Goal: Task Accomplishment & Management: Complete application form

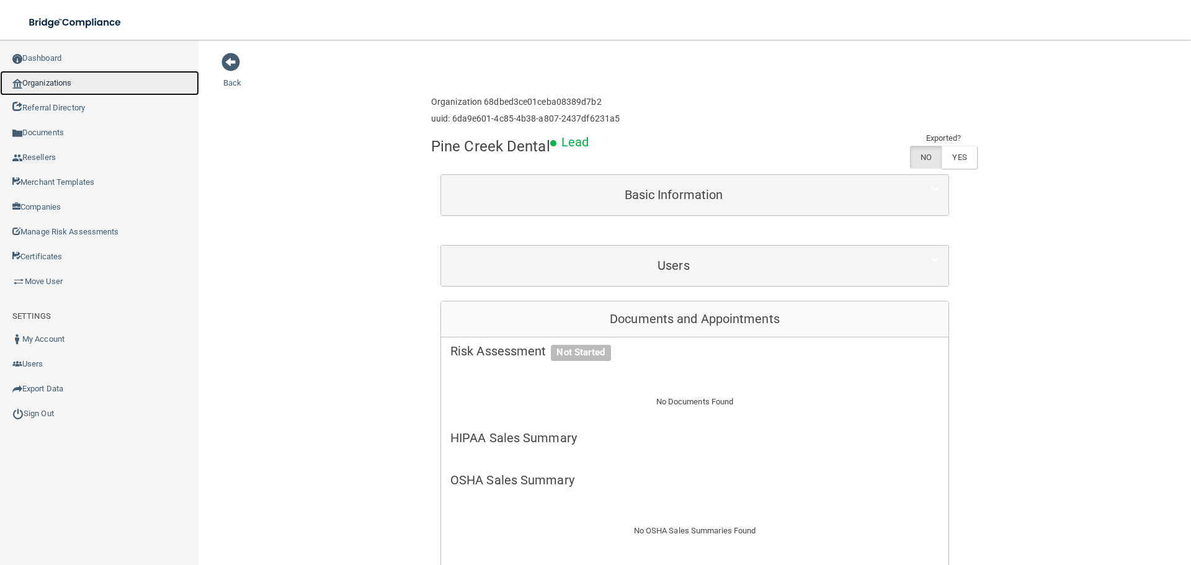
drag, startPoint x: 0, startPoint y: 0, endPoint x: 92, endPoint y: 87, distance: 126.8
click at [92, 87] on link "Organizations" at bounding box center [99, 83] width 199 height 25
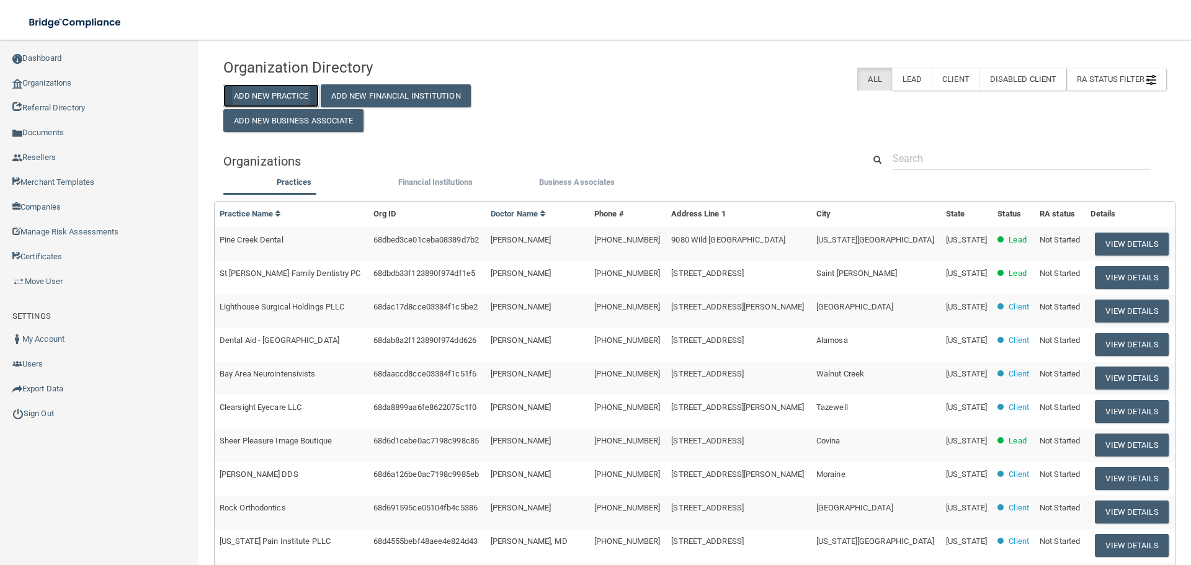
click at [269, 102] on button "Add New Practice" at bounding box center [271, 95] width 96 height 23
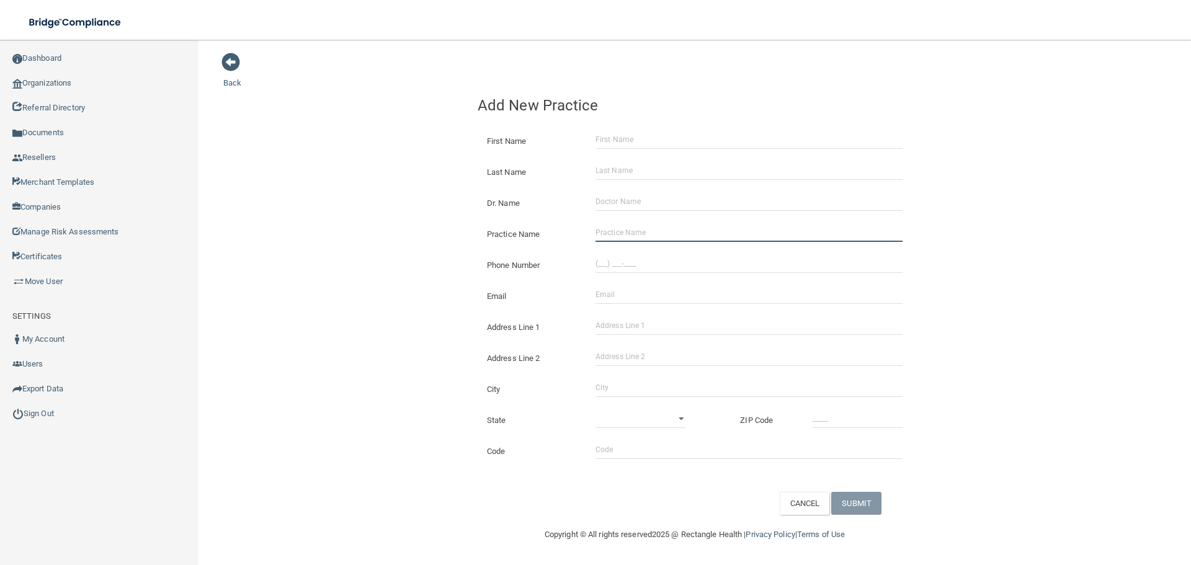
click at [652, 228] on input "Practice Name" at bounding box center [749, 232] width 307 height 19
paste input "LCT Medical"
type input "LCT Medical"
click at [632, 269] on input "(___) ___-____" at bounding box center [749, 263] width 307 height 19
paste input "973) 399-2600"
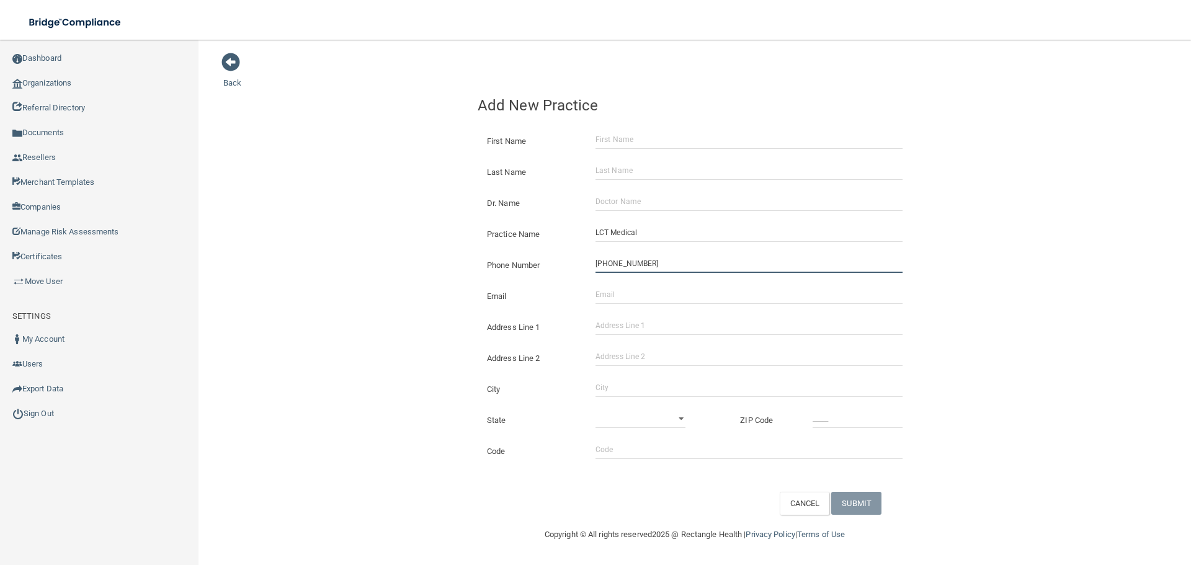
type input "[PHONE_NUMBER]"
click at [629, 328] on input "Address Line 1" at bounding box center [749, 325] width 307 height 19
paste input "[STREET_ADDRESS]"
type input "[STREET_ADDRESS]"
click at [624, 370] on div "City" at bounding box center [694, 384] width 453 height 31
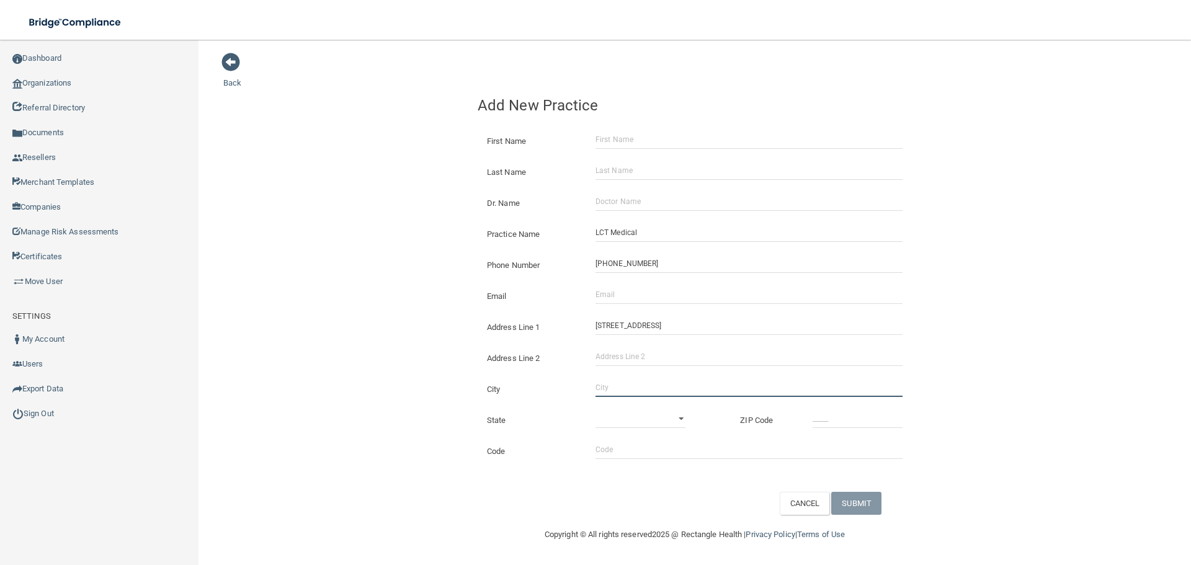
click at [630, 389] on input "City" at bounding box center [749, 387] width 307 height 19
type input "Irvington"
click at [615, 411] on select "[US_STATE] [US_STATE] [US_STATE] [US_STATE] [US_STATE] [US_STATE] [US_STATE] [U…" at bounding box center [641, 418] width 90 height 19
select select "30"
click at [596, 409] on select "[US_STATE] [US_STATE] [US_STATE] [US_STATE] [US_STATE] [US_STATE] [US_STATE] [U…" at bounding box center [641, 418] width 90 height 19
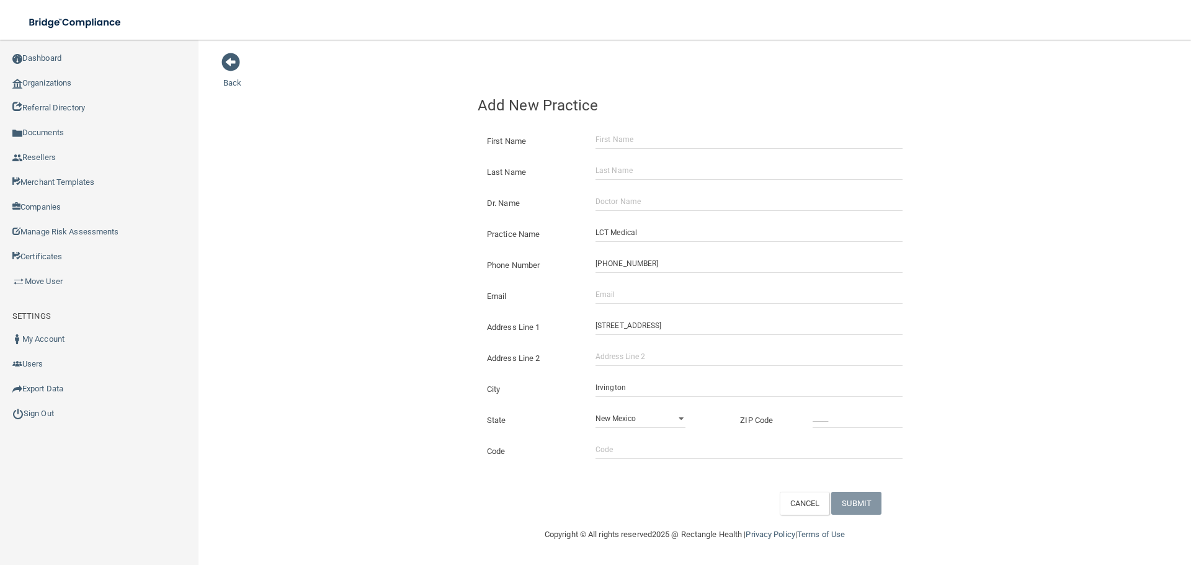
click at [830, 408] on div "State [US_STATE] [US_STATE] [US_STATE] [US_STATE] [US_STATE] [US_STATE] [US_STA…" at bounding box center [694, 415] width 453 height 31
click at [831, 412] on input "_____" at bounding box center [858, 418] width 90 height 19
click at [831, 417] on input "_____" at bounding box center [858, 418] width 90 height 19
type input "07111"
click at [330, 344] on div "Back Add New Practice First Name Last Name Dr. Name Practice Name LCT Medical P…" at bounding box center [694, 283] width 943 height 463
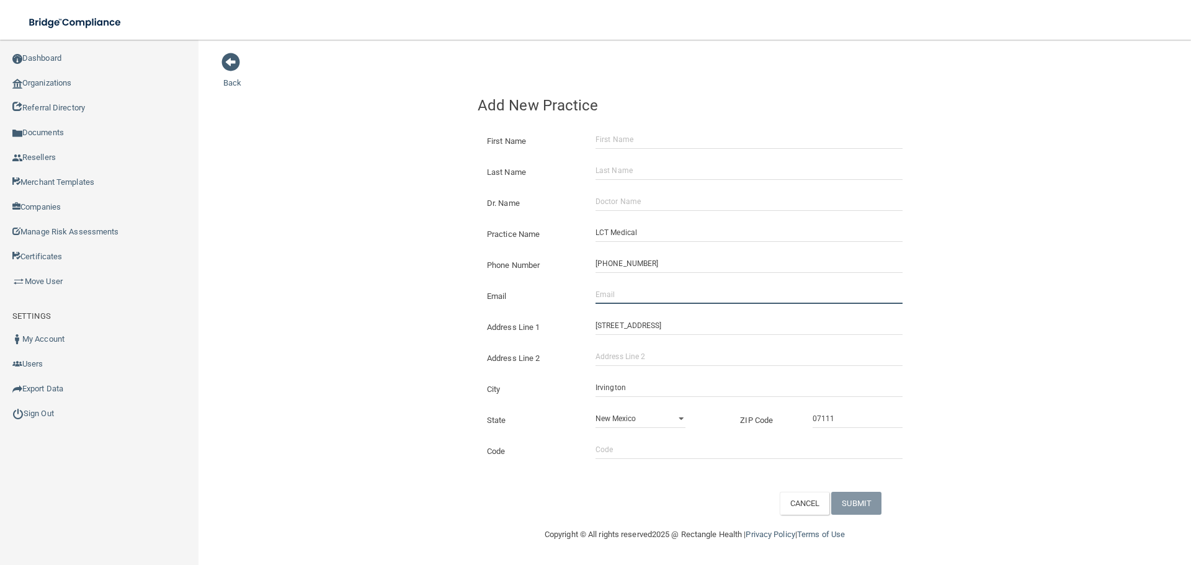
click at [615, 299] on input "Email" at bounding box center [749, 294] width 307 height 19
paste input "[EMAIL_ADDRESS][DOMAIN_NAME]"
click at [615, 298] on input "[EMAIL_ADDRESS][DOMAIN_NAME]" at bounding box center [749, 294] width 307 height 19
click at [615, 295] on input "[EMAIL_ADDRESS][DOMAIN_NAME]" at bounding box center [749, 294] width 307 height 19
drag, startPoint x: 615, startPoint y: 293, endPoint x: 583, endPoint y: 293, distance: 31.6
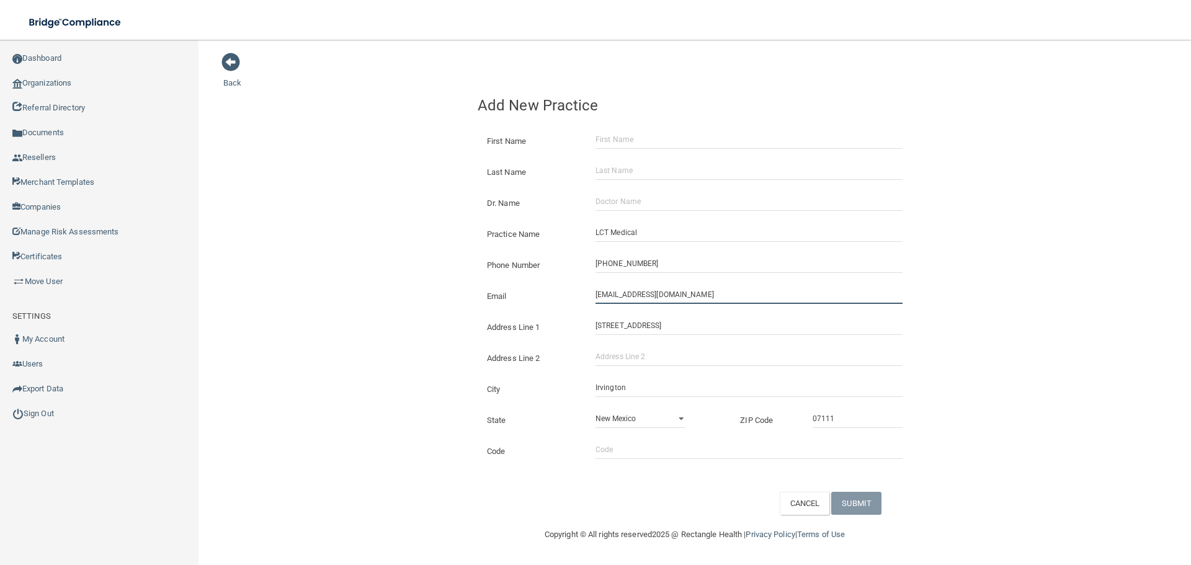
click at [583, 285] on div "Email [EMAIL_ADDRESS][DOMAIN_NAME] The email address is already taken" at bounding box center [695, 285] width 434 height 0
type input "[EMAIL_ADDRESS][DOMAIN_NAME]"
click at [469, 292] on div "Email [EMAIL_ADDRESS][DOMAIN_NAME] The email address is already taken" at bounding box center [694, 291] width 453 height 31
click at [649, 202] on input "Dr. Name" at bounding box center [749, 201] width 307 height 19
paste input "[PERSON_NAME]"
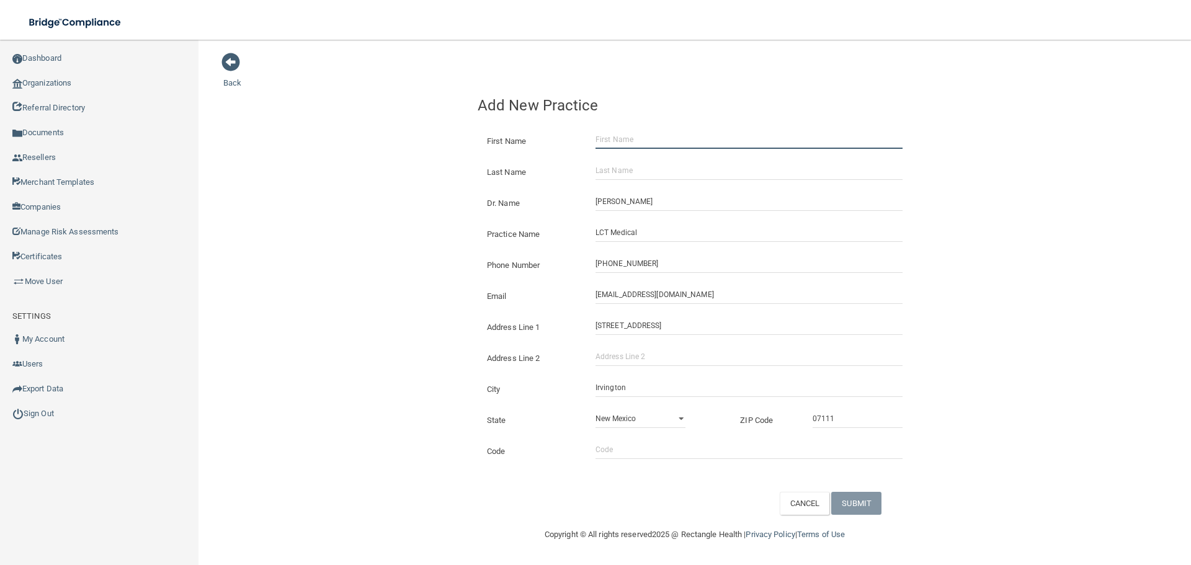
drag, startPoint x: 635, startPoint y: 147, endPoint x: 620, endPoint y: 203, distance: 57.9
click at [635, 147] on input "First Name" at bounding box center [749, 139] width 307 height 19
drag, startPoint x: 614, startPoint y: 208, endPoint x: 436, endPoint y: 197, distance: 177.8
click at [478, 192] on div "Dr. Name [PERSON_NAME]" at bounding box center [695, 192] width 434 height 0
click at [638, 194] on input "[PERSON_NAME]" at bounding box center [749, 201] width 307 height 19
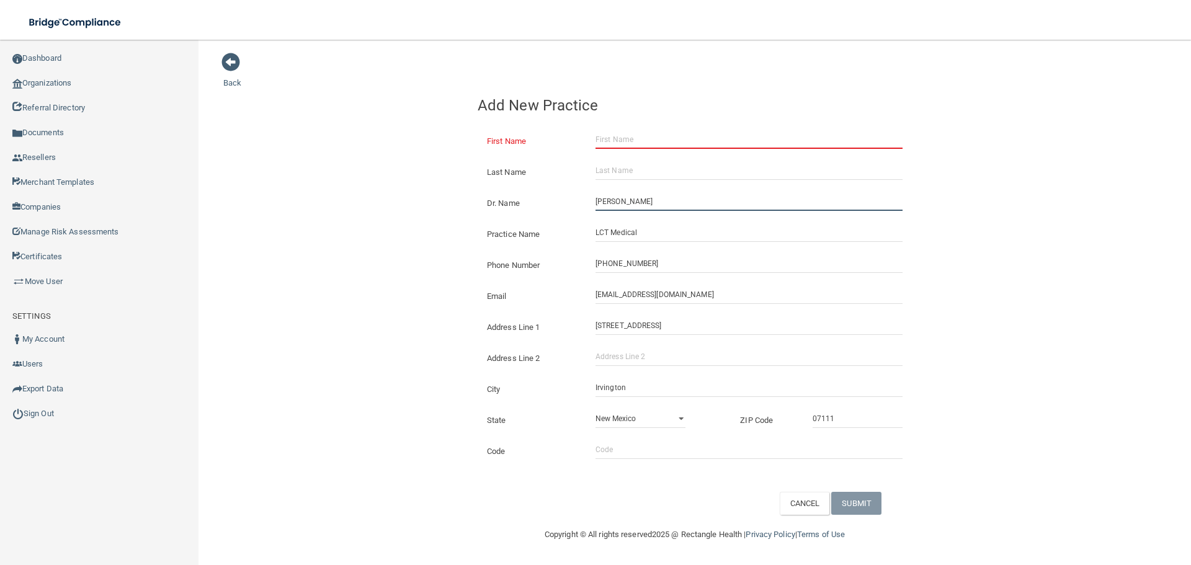
click at [638, 194] on input "[PERSON_NAME]" at bounding box center [749, 201] width 307 height 19
type input "[PERSON_NAME]"
click at [639, 134] on input "First Name" at bounding box center [749, 139] width 307 height 19
paste input "[PERSON_NAME]"
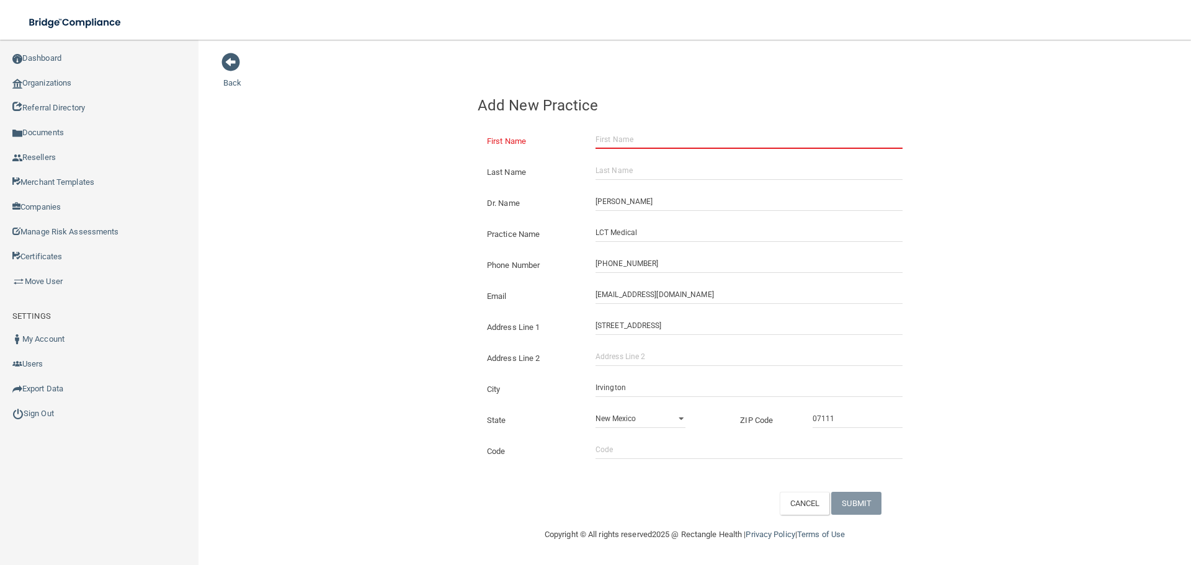
type input "[PERSON_NAME]"
click at [639, 134] on input "[PERSON_NAME]" at bounding box center [749, 139] width 307 height 19
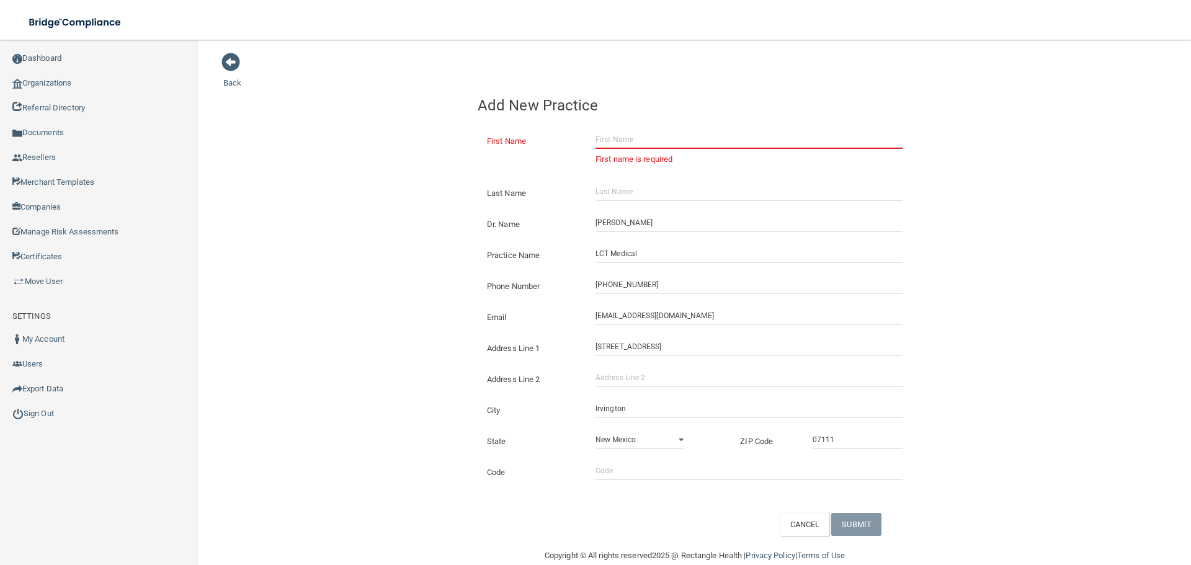
paste input "[PERSON_NAME]"
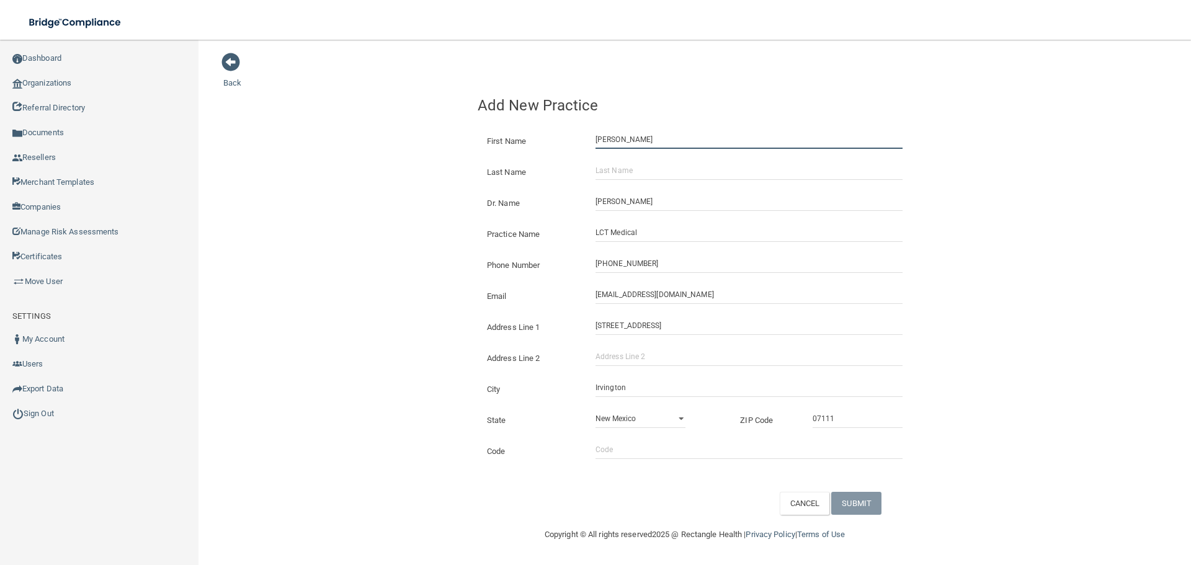
click at [635, 145] on input "[PERSON_NAME]" at bounding box center [749, 139] width 307 height 19
type input "Chidi"
click at [632, 167] on input "Last Name" at bounding box center [749, 170] width 307 height 19
paste input "Anukwuem"
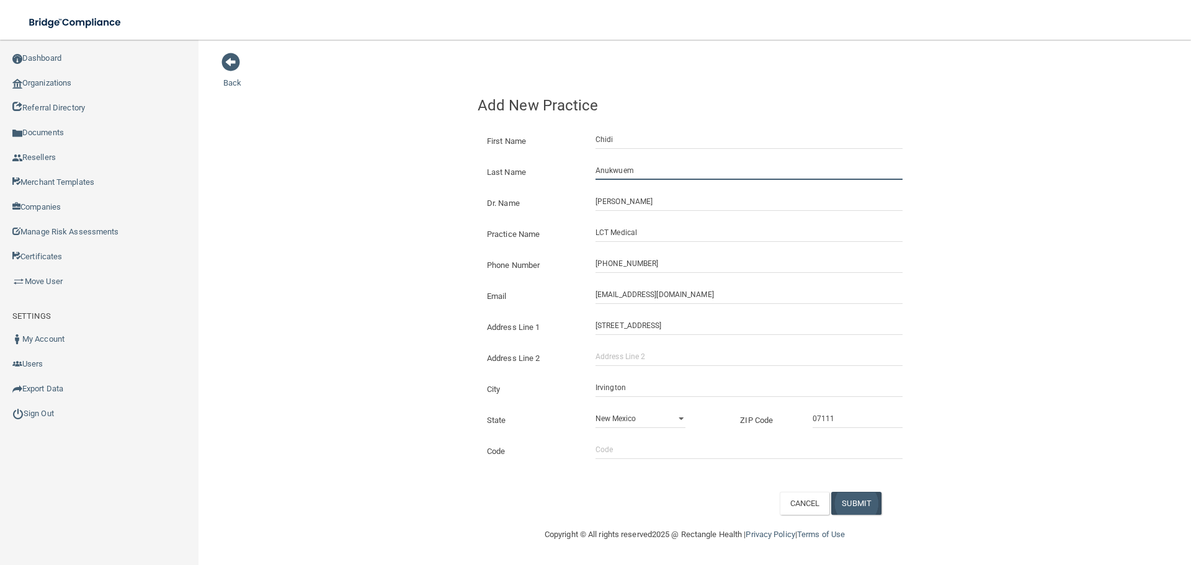
type input "Anukwuem"
click at [857, 507] on button "SUBMIT" at bounding box center [856, 503] width 50 height 23
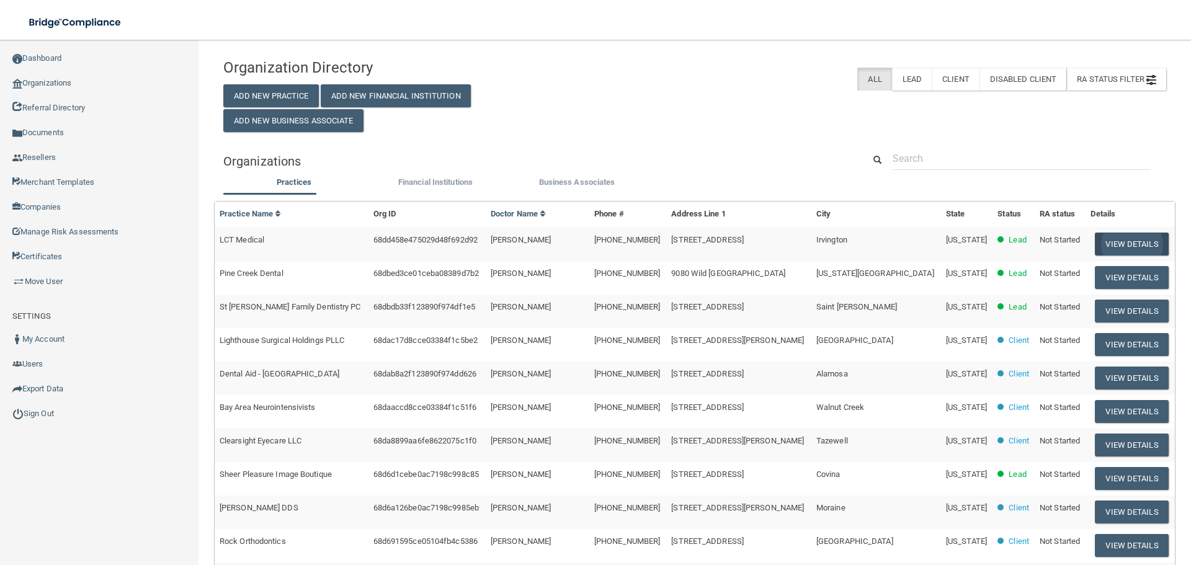
drag, startPoint x: 1114, startPoint y: 221, endPoint x: 1110, endPoint y: 239, distance: 17.9
click at [1114, 221] on th "Details" at bounding box center [1130, 214] width 89 height 25
click at [1109, 240] on button "View Details" at bounding box center [1131, 244] width 73 height 23
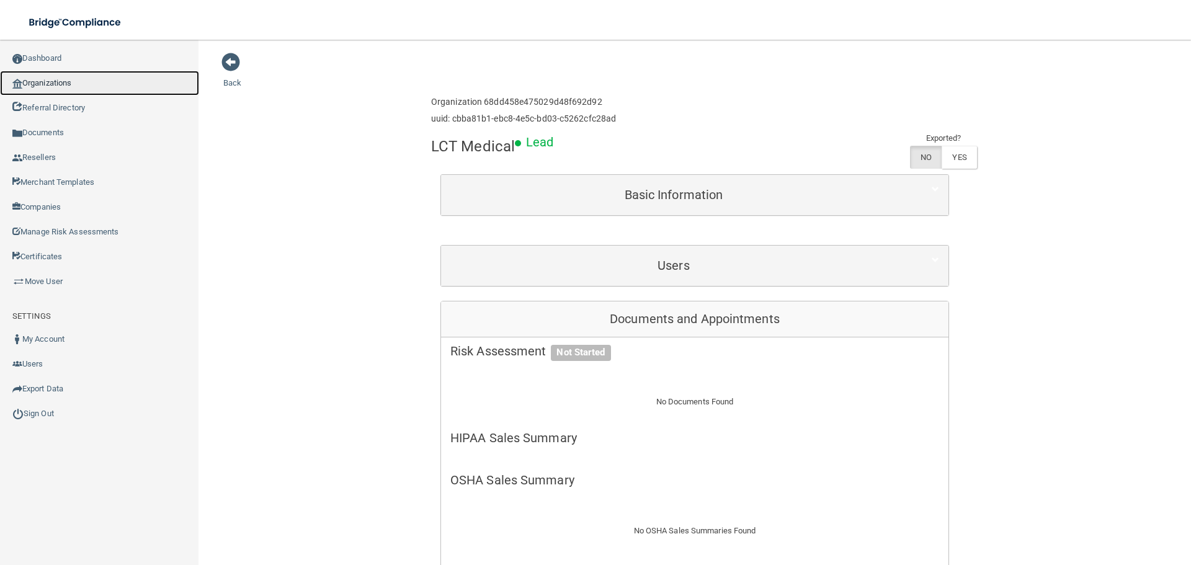
click at [120, 94] on link "Organizations" at bounding box center [99, 83] width 199 height 25
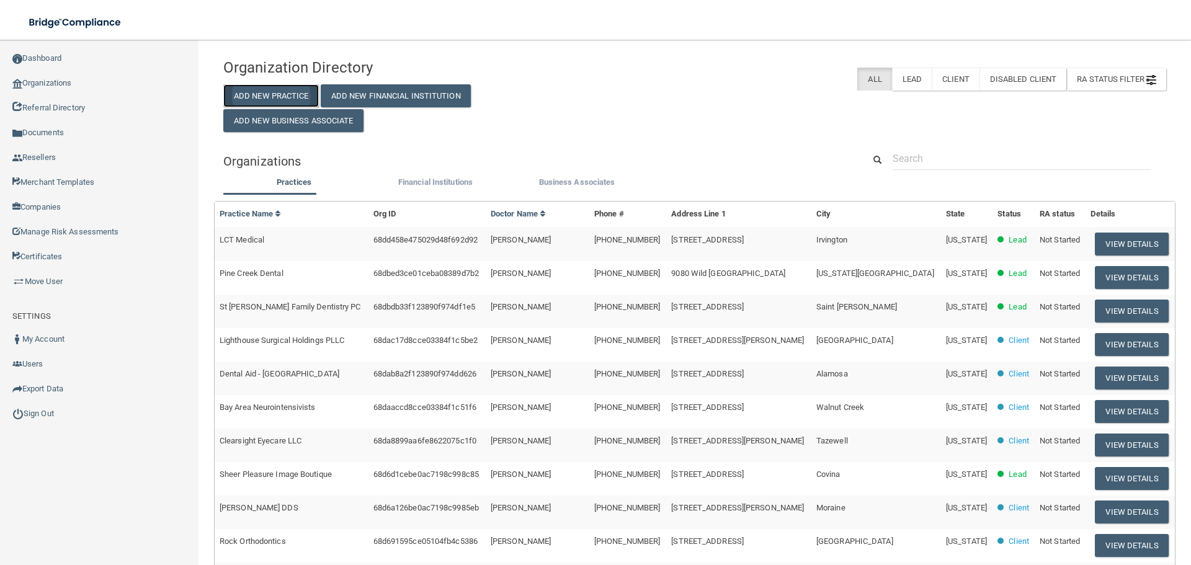
click at [241, 96] on button "Add New Practice" at bounding box center [271, 95] width 96 height 23
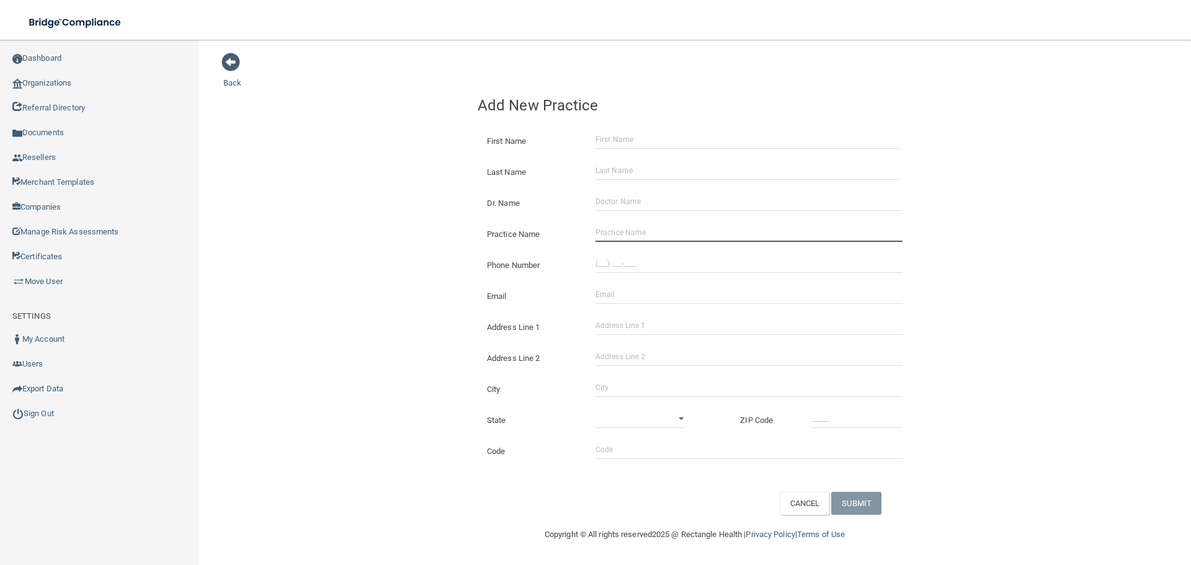
click at [682, 230] on input "Practice Name" at bounding box center [749, 232] width 307 height 19
paste input "South Bay Allergy and [MEDICAL_DATA] Group"
type input "South Bay Allergy and [MEDICAL_DATA] Group"
click at [628, 266] on input "(___) ___-____" at bounding box center [749, 263] width 307 height 19
paste input "408) 286-1707"
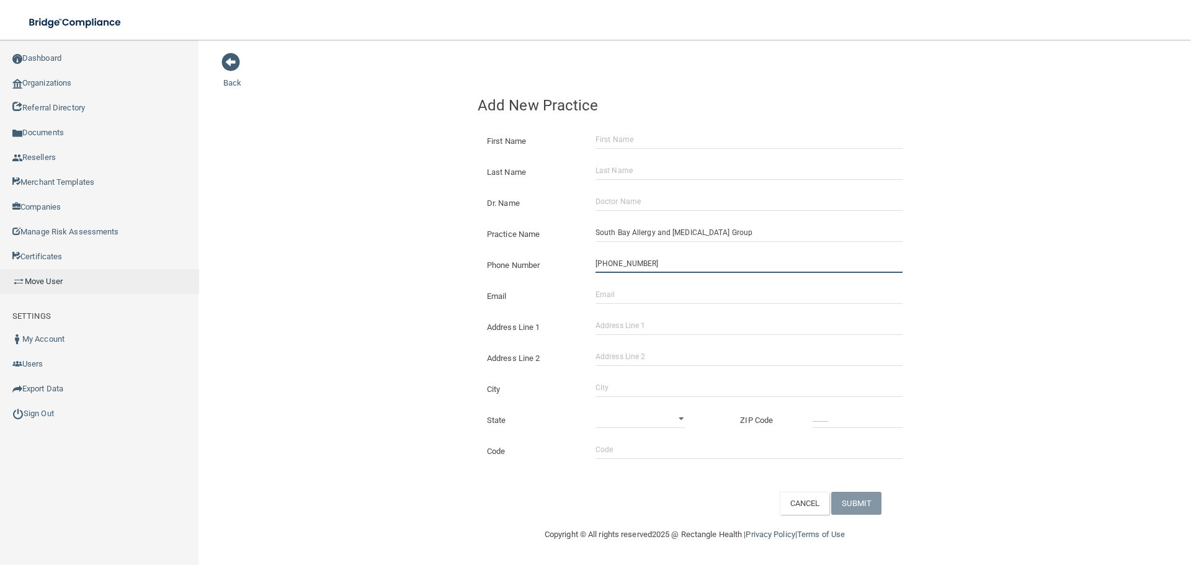
type input "[PHONE_NUMBER]"
click at [618, 334] on input "Address Line 1" at bounding box center [749, 325] width 307 height 19
paste input "[STREET_ADDRESS]"
drag, startPoint x: 698, startPoint y: 328, endPoint x: 664, endPoint y: 330, distance: 33.6
click at [664, 330] on input "[STREET_ADDRESS]" at bounding box center [749, 325] width 307 height 19
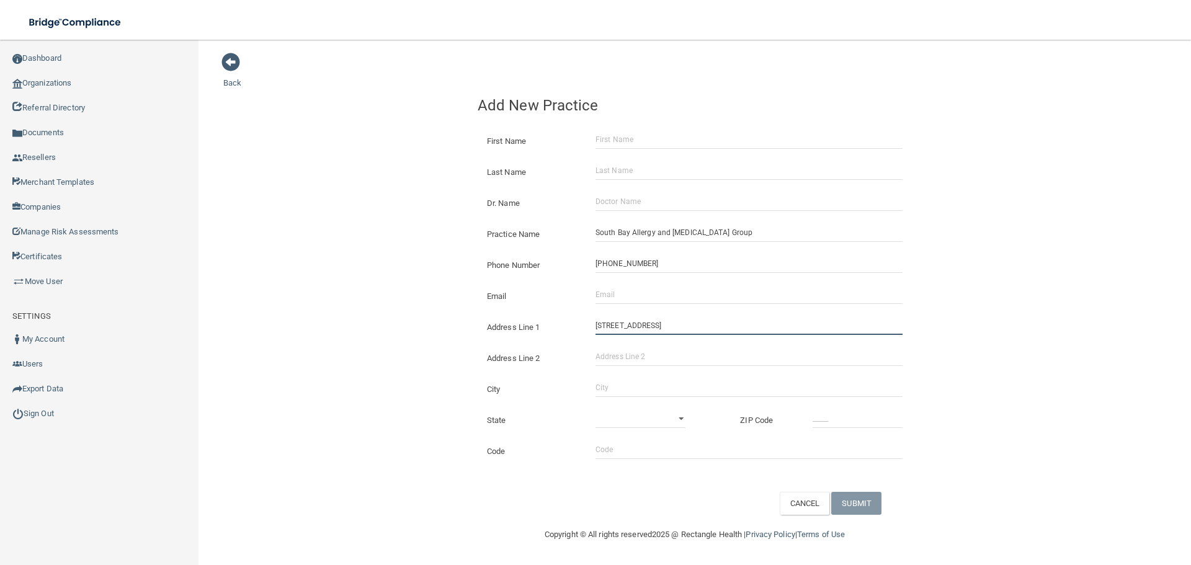
type input "[STREET_ADDRESS]"
drag, startPoint x: 666, startPoint y: 351, endPoint x: 660, endPoint y: 355, distance: 7.2
click at [666, 351] on input "Address Line 2" at bounding box center [749, 356] width 307 height 19
paste input "Suite 130"
type input "Suite 130"
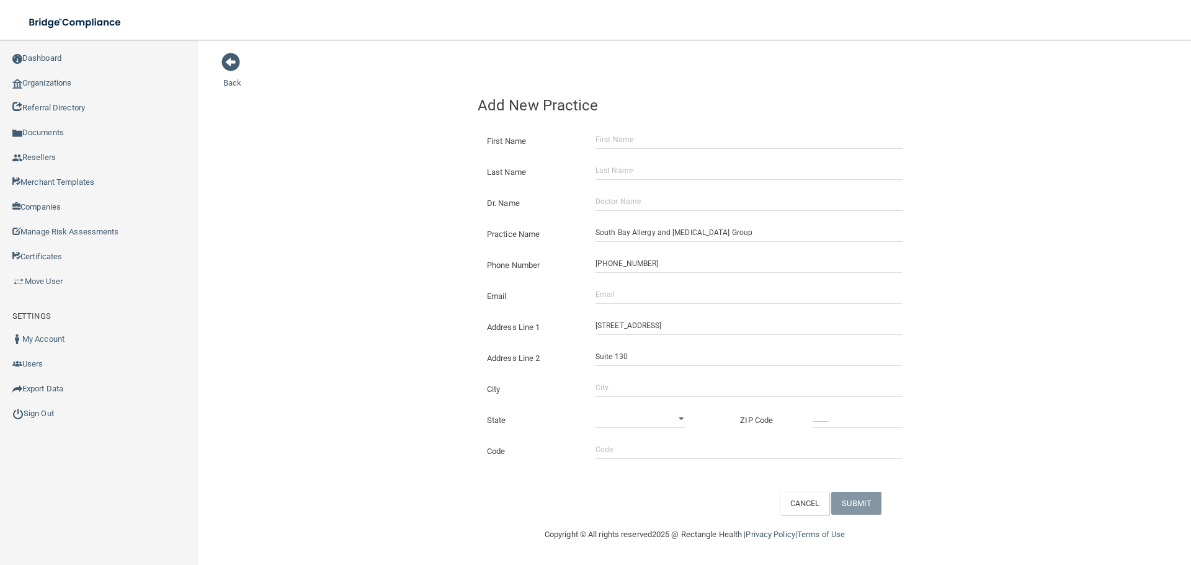
click at [603, 403] on div "State [US_STATE] [US_STATE] [US_STATE] [US_STATE] [US_STATE] [US_STATE] [US_STA…" at bounding box center [694, 415] width 453 height 31
click at [613, 390] on input "City" at bounding box center [749, 387] width 307 height 19
type input "[GEOGRAPHIC_DATA][PERSON_NAME]"
click at [621, 425] on select "[US_STATE] [US_STATE] [US_STATE] [US_STATE] [US_STATE] [US_STATE] [US_STATE] [U…" at bounding box center [641, 418] width 90 height 19
select select "4"
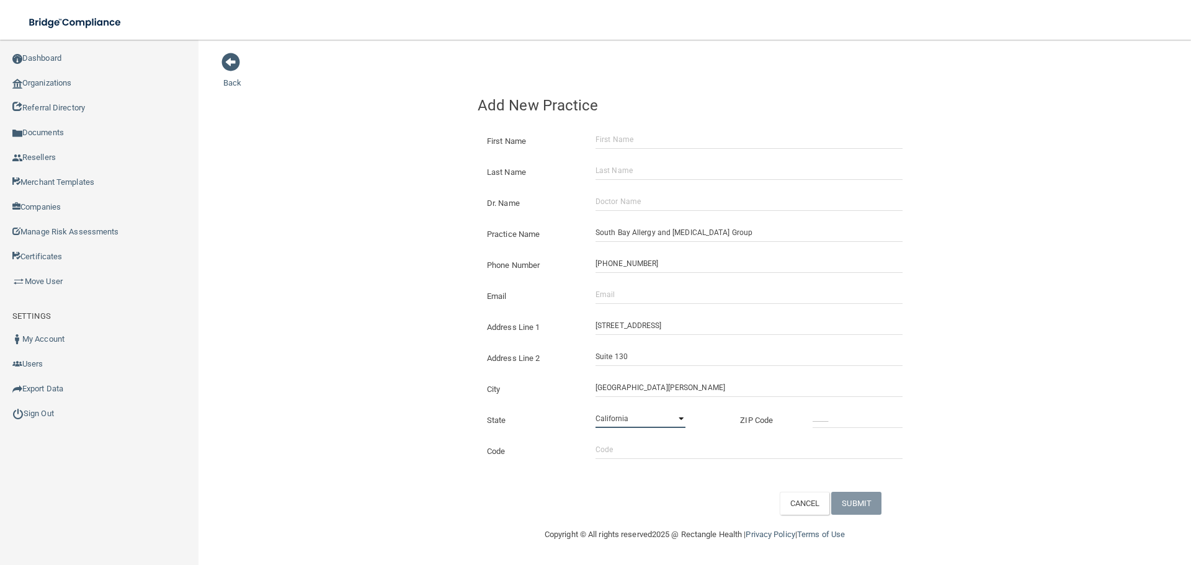
click at [596, 409] on select "[US_STATE] [US_STATE] [US_STATE] [US_STATE] [US_STATE] [US_STATE] [US_STATE] [U…" at bounding box center [641, 418] width 90 height 19
click at [844, 427] on input "_____" at bounding box center [858, 418] width 90 height 19
type input "95128"
click at [368, 313] on div "Back Add New Practice First Name Last Name Dr. Name Practice Name [GEOGRAPHIC_D…" at bounding box center [694, 283] width 943 height 463
drag, startPoint x: 639, startPoint y: 304, endPoint x: 571, endPoint y: 304, distance: 68.2
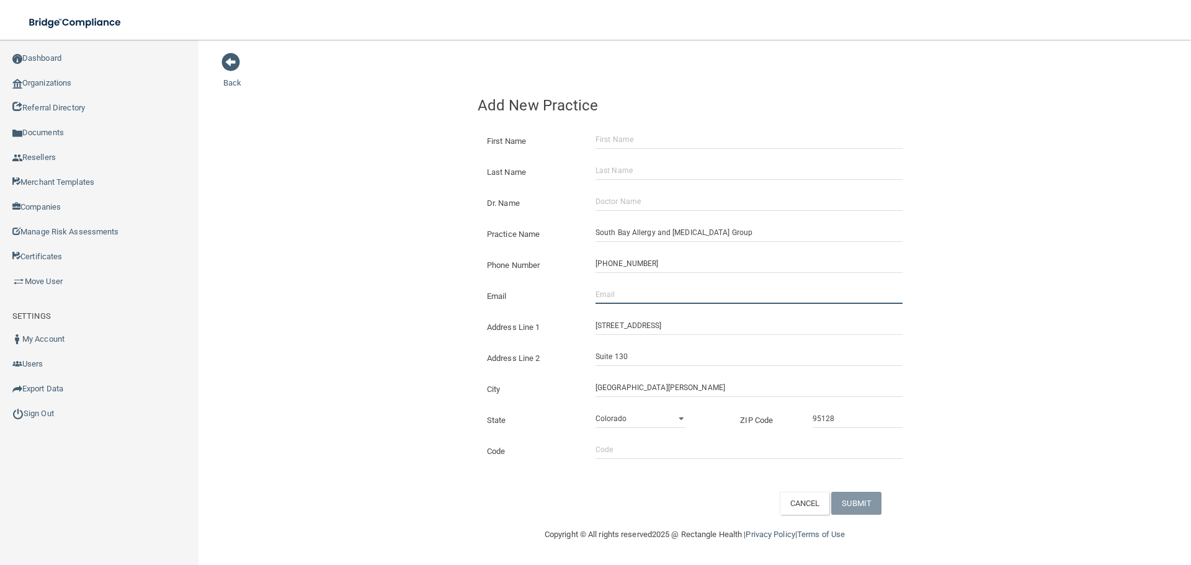
click at [639, 304] on input "Email" at bounding box center [749, 294] width 307 height 19
paste input "[EMAIL_ADDRESS][PERSON_NAME][DOMAIN_NAME]"
type input "[EMAIL_ADDRESS][PERSON_NAME][DOMAIN_NAME]"
click at [297, 286] on div "Back Add New Practice First Name Last Name Dr. Name Practice Name [GEOGRAPHIC_D…" at bounding box center [694, 283] width 943 height 463
click at [620, 198] on input "Dr. Name" at bounding box center [749, 201] width 307 height 19
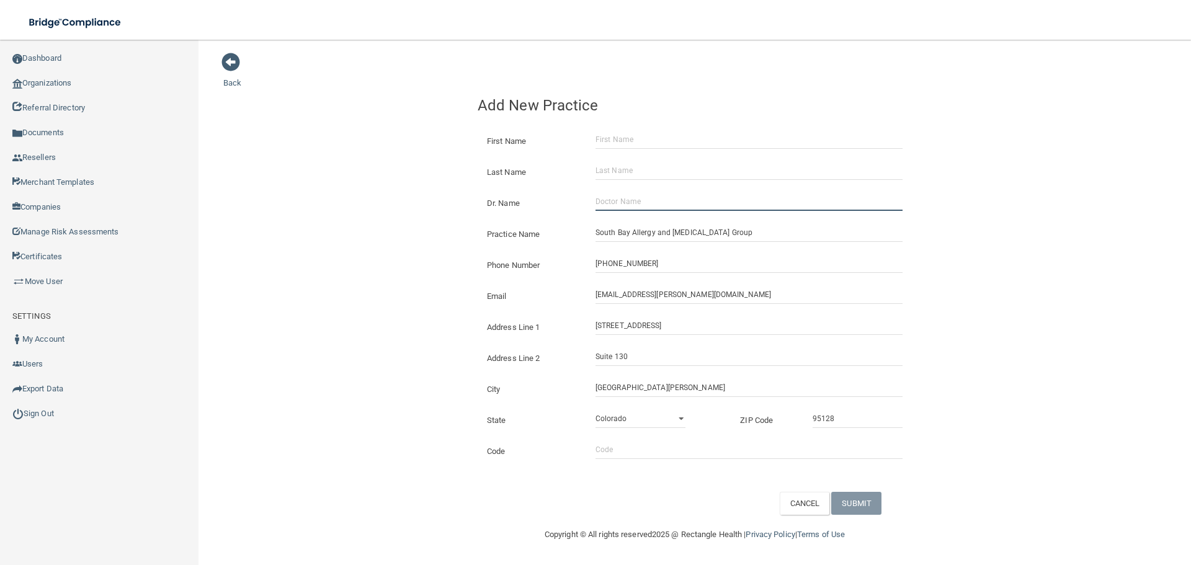
paste input "[PERSON_NAME]"
type input "[PERSON_NAME]"
click at [620, 143] on input "First Name" at bounding box center [749, 139] width 307 height 19
paste input "[PERSON_NAME]"
click at [624, 144] on input "[PERSON_NAME]" at bounding box center [749, 139] width 307 height 19
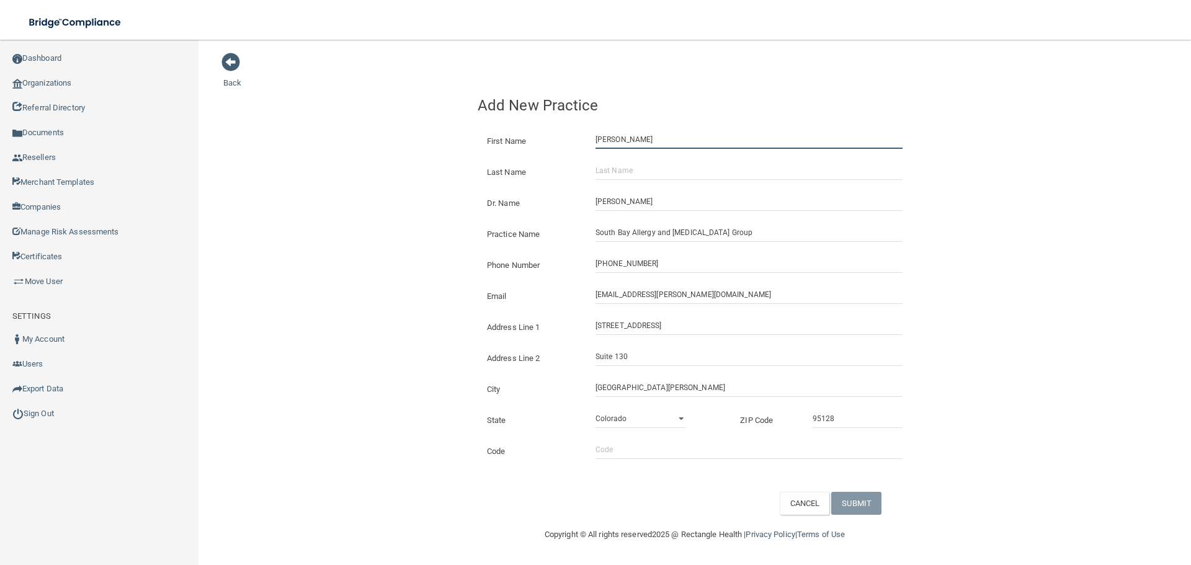
click at [624, 144] on input "[PERSON_NAME]" at bounding box center [749, 139] width 307 height 19
type input "Anu"
drag, startPoint x: 616, startPoint y: 166, endPoint x: 631, endPoint y: 178, distance: 19.4
click at [616, 166] on input "Last Name" at bounding box center [749, 170] width 307 height 19
paste input "[PERSON_NAME]"
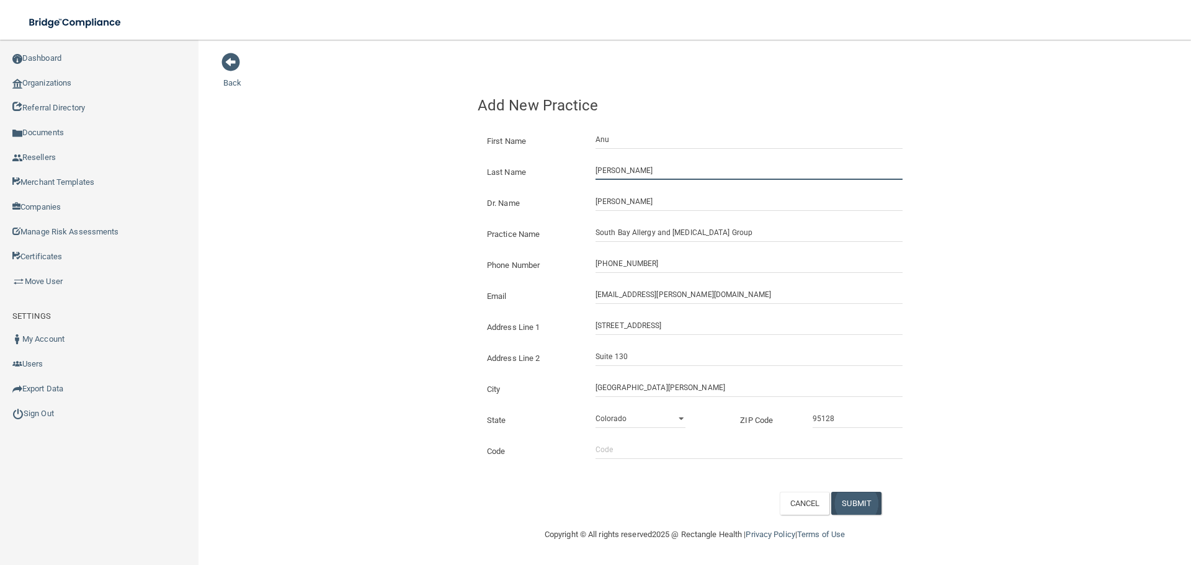
type input "[PERSON_NAME]"
click at [868, 493] on button "SUBMIT" at bounding box center [856, 503] width 50 height 23
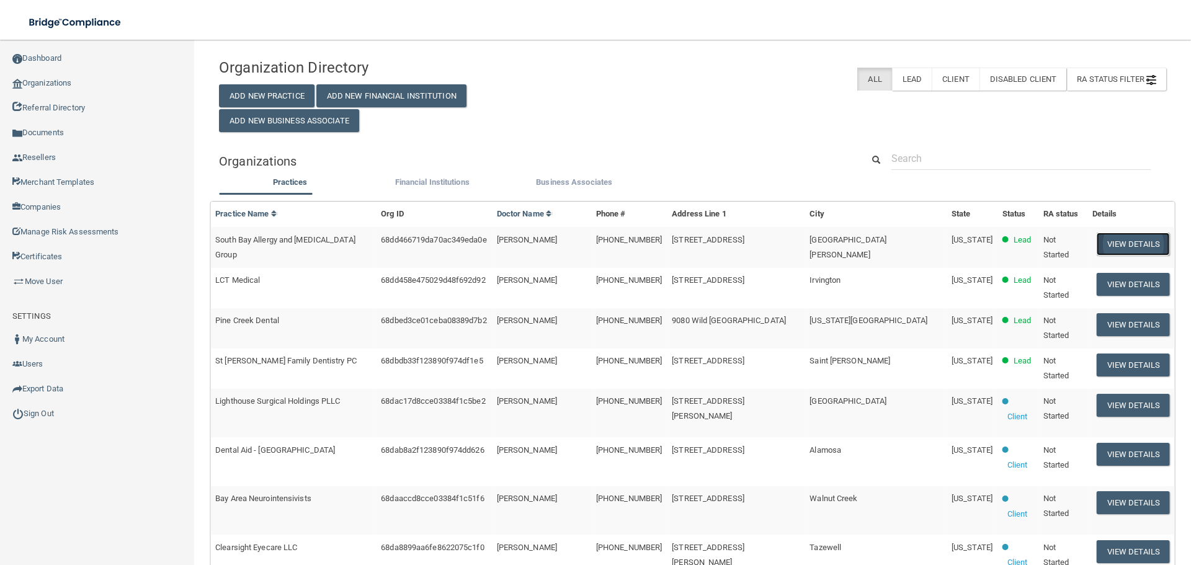
click at [1103, 240] on button "View Details" at bounding box center [1133, 244] width 73 height 23
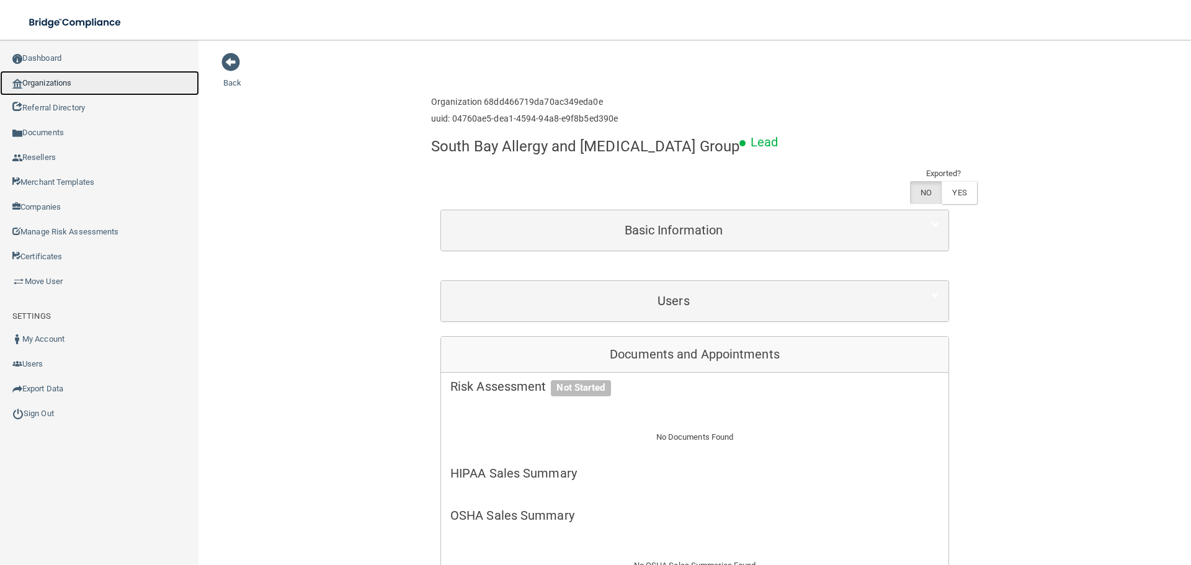
click at [81, 81] on link "Organizations" at bounding box center [99, 83] width 199 height 25
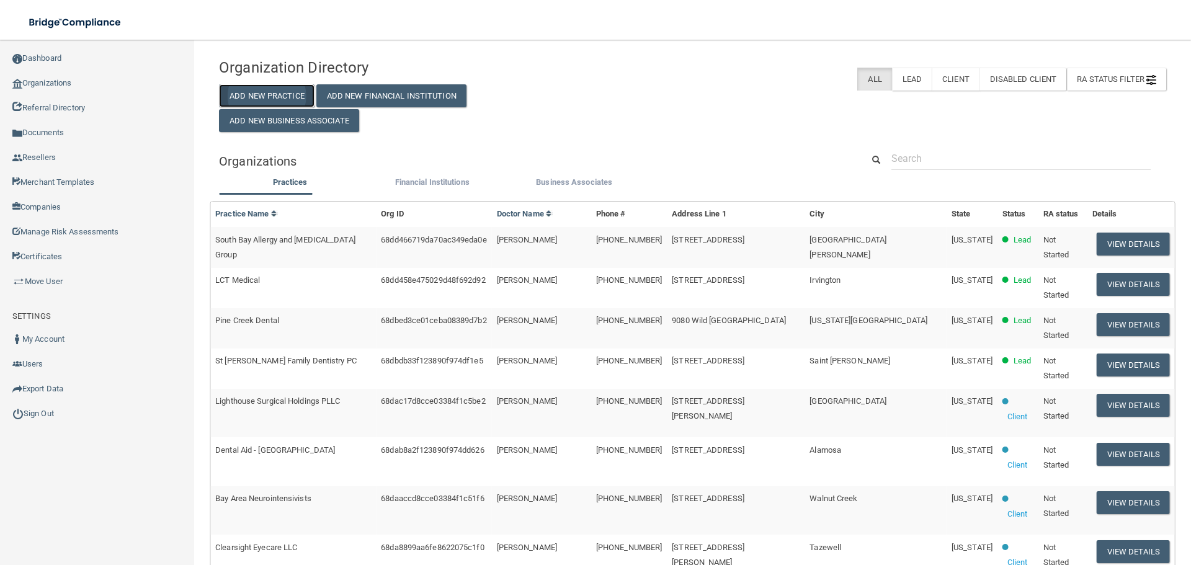
click at [278, 101] on button "Add New Practice" at bounding box center [267, 95] width 96 height 23
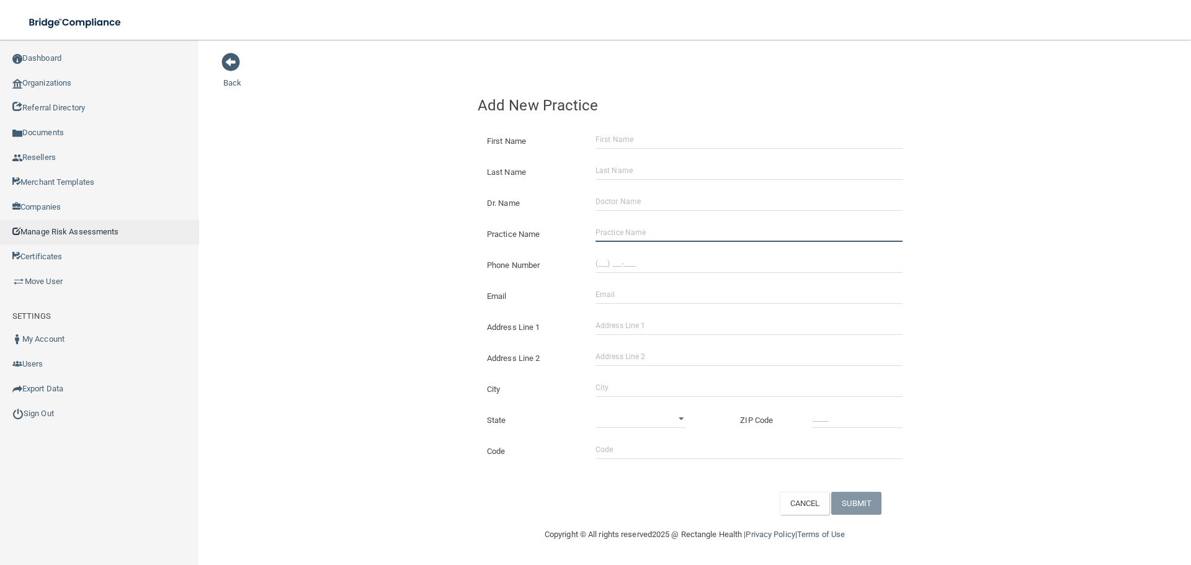
drag, startPoint x: 635, startPoint y: 233, endPoint x: 32, endPoint y: 231, distance: 603.0
click at [635, 233] on input "Practice Name" at bounding box center [749, 232] width 307 height 19
paste input "Town Square Dental Consulting"
type input "Town Square Dental Consulting"
drag, startPoint x: 641, startPoint y: 268, endPoint x: 549, endPoint y: 261, distance: 92.1
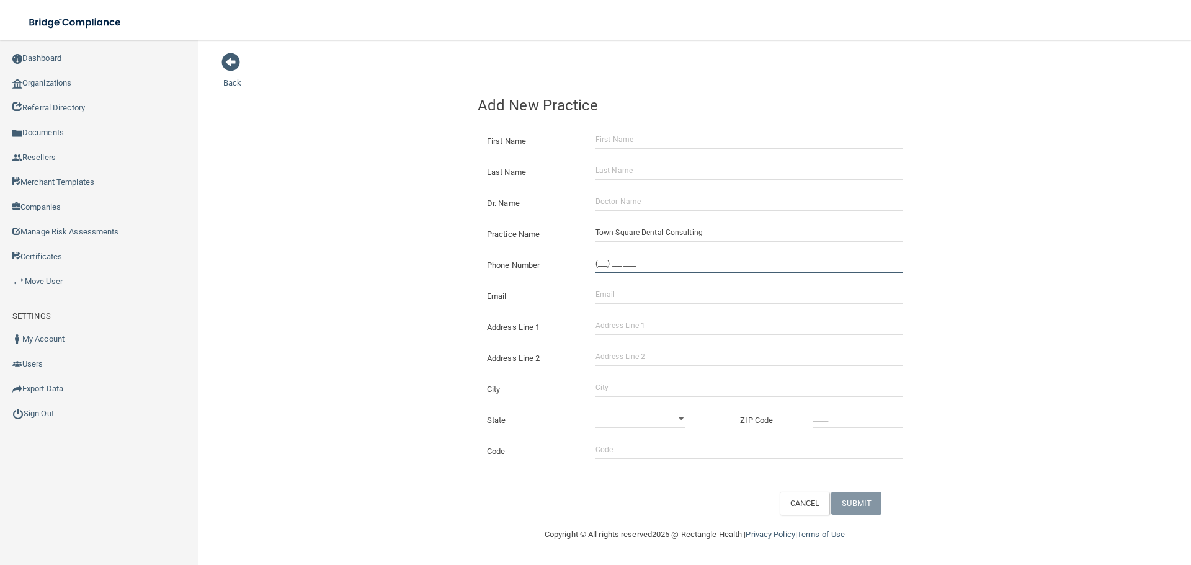
click at [641, 268] on input "(___) ___-____" at bounding box center [749, 263] width 307 height 19
paste input "641) 208-1260"
type input "[PHONE_NUMBER]"
click at [372, 218] on div "Back Add New Practice First Name Last Name Dr. Name Practice Name Town Square D…" at bounding box center [694, 283] width 943 height 463
drag, startPoint x: 632, startPoint y: 328, endPoint x: 622, endPoint y: 339, distance: 14.1
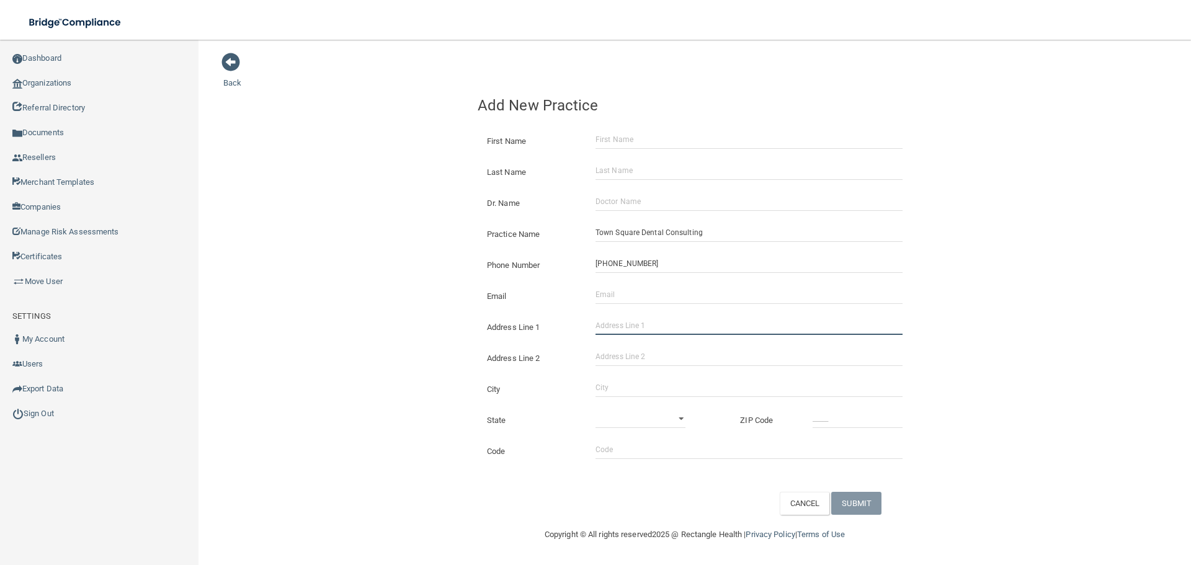
click at [632, 328] on input "Address Line 1" at bounding box center [749, 325] width 307 height 19
paste input "[STREET_ADDRESS]"
type input "[STREET_ADDRESS]"
click at [617, 391] on input "City" at bounding box center [749, 387] width 307 height 19
type input "Oskaloosa"
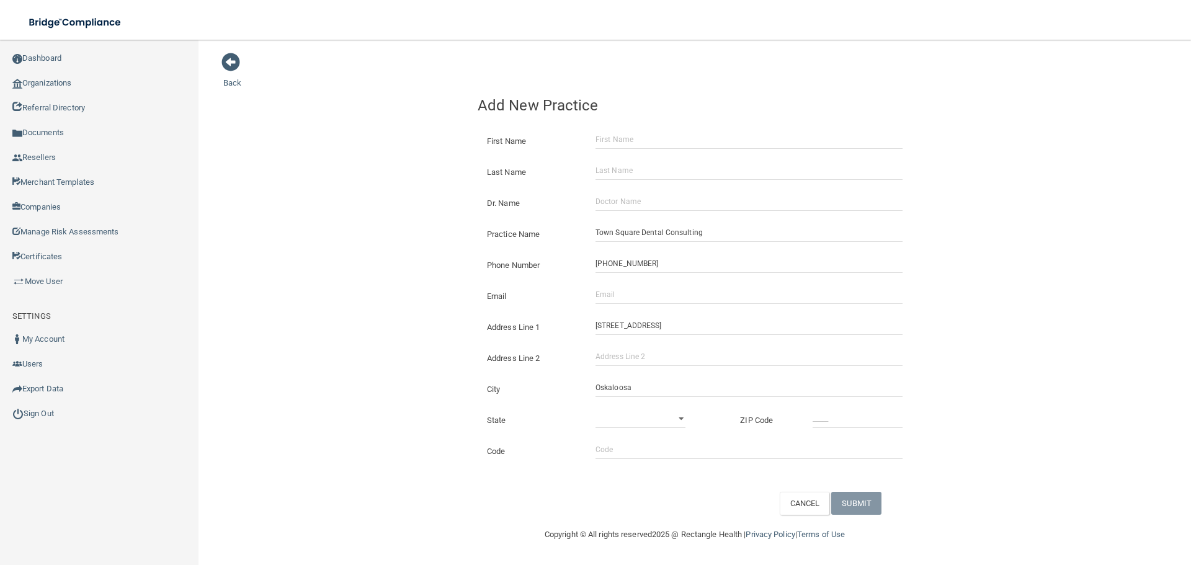
click at [630, 430] on div "State [US_STATE] [US_STATE] [US_STATE] [US_STATE] [US_STATE] [US_STATE] [US_STA…" at bounding box center [694, 415] width 453 height 31
click at [629, 422] on select "[US_STATE] [US_STATE] [US_STATE] [US_STATE] [US_STATE] [US_STATE] [US_STATE] [U…" at bounding box center [641, 418] width 90 height 19
click at [596, 409] on select "[US_STATE] [US_STATE] [US_STATE] [US_STATE] [US_STATE] [US_STATE] [US_STATE] [U…" at bounding box center [641, 418] width 90 height 19
click at [629, 422] on select "[US_STATE] [US_STATE] [US_STATE] [US_STATE] [US_STATE] [US_STATE] [US_STATE] [U…" at bounding box center [641, 418] width 90 height 19
select select "15"
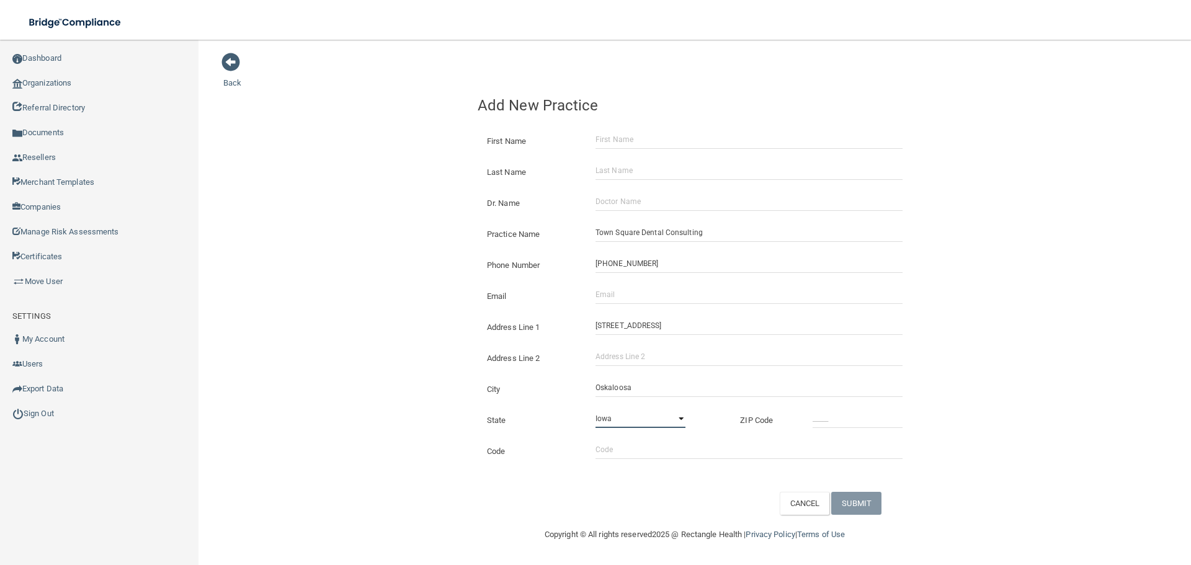
click at [596, 409] on select "[US_STATE] [US_STATE] [US_STATE] [US_STATE] [US_STATE] [US_STATE] [US_STATE] [U…" at bounding box center [641, 418] width 90 height 19
click at [886, 424] on input "_____" at bounding box center [858, 418] width 90 height 19
type input "52577"
click at [329, 292] on div "Back Add New Practice First Name Last Name Dr. Name Practice Name Town Square D…" at bounding box center [694, 283] width 943 height 463
click at [612, 202] on input "Dr. Name" at bounding box center [749, 201] width 307 height 19
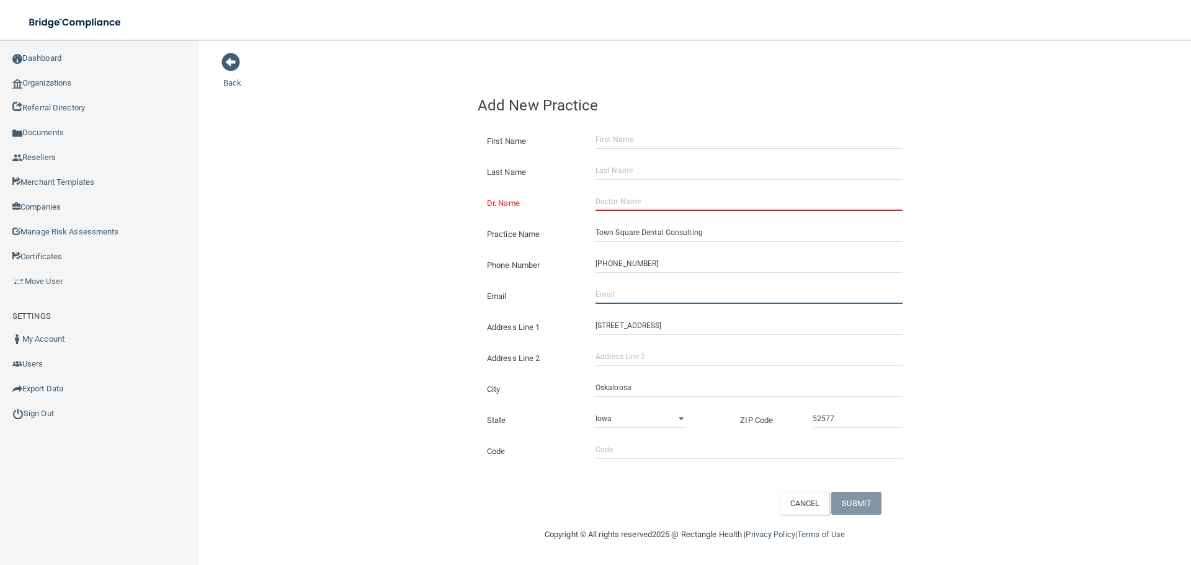
click at [607, 303] on input "Email" at bounding box center [749, 294] width 307 height 19
paste input "[EMAIL_ADDRESS][DOMAIN_NAME]"
type input "[EMAIL_ADDRESS][DOMAIN_NAME]"
click at [619, 210] on input "Dr. Name" at bounding box center [749, 201] width 307 height 19
paste input "[PERSON_NAME]"
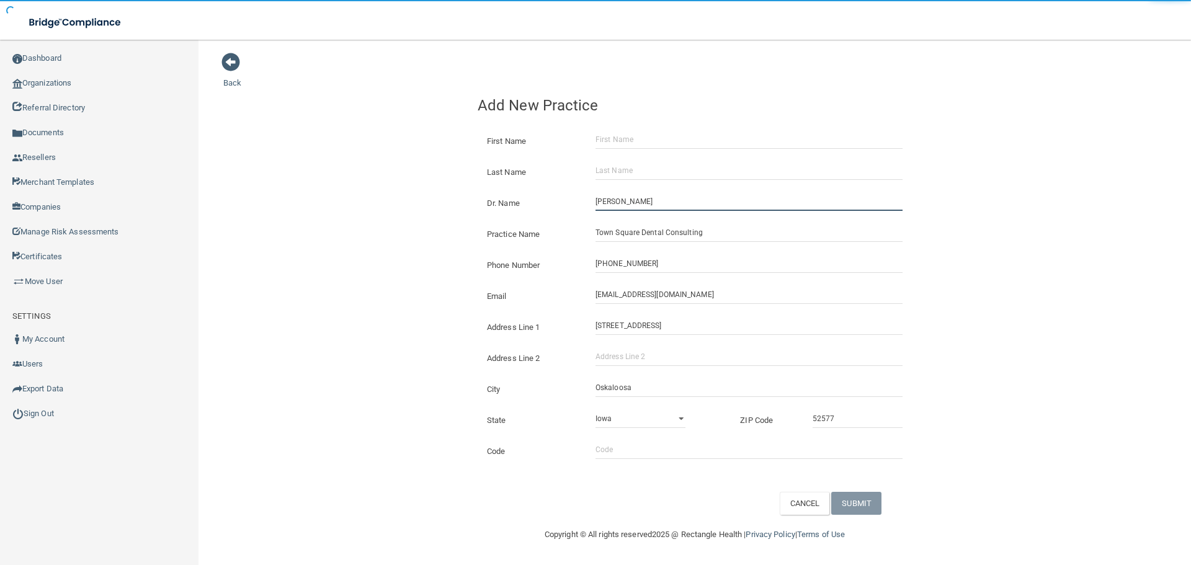
type input "[PERSON_NAME]"
click at [608, 142] on input "First Name" at bounding box center [749, 139] width 307 height 19
paste input "[PERSON_NAME]"
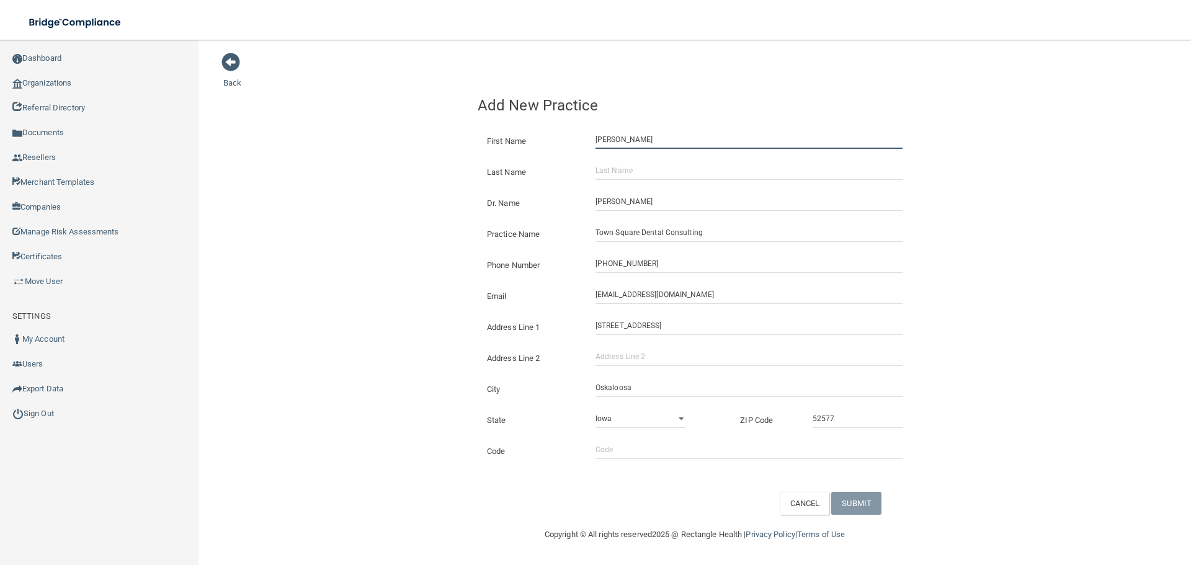
click at [630, 143] on input "[PERSON_NAME]" at bounding box center [749, 139] width 307 height 19
click at [630, 143] on input "Dr [PERSON_NAME]" at bounding box center [749, 139] width 307 height 19
type input "Dr [PERSON_NAME]"
click at [620, 177] on input "Last Name" at bounding box center [749, 170] width 307 height 19
paste input "[PERSON_NAME]"
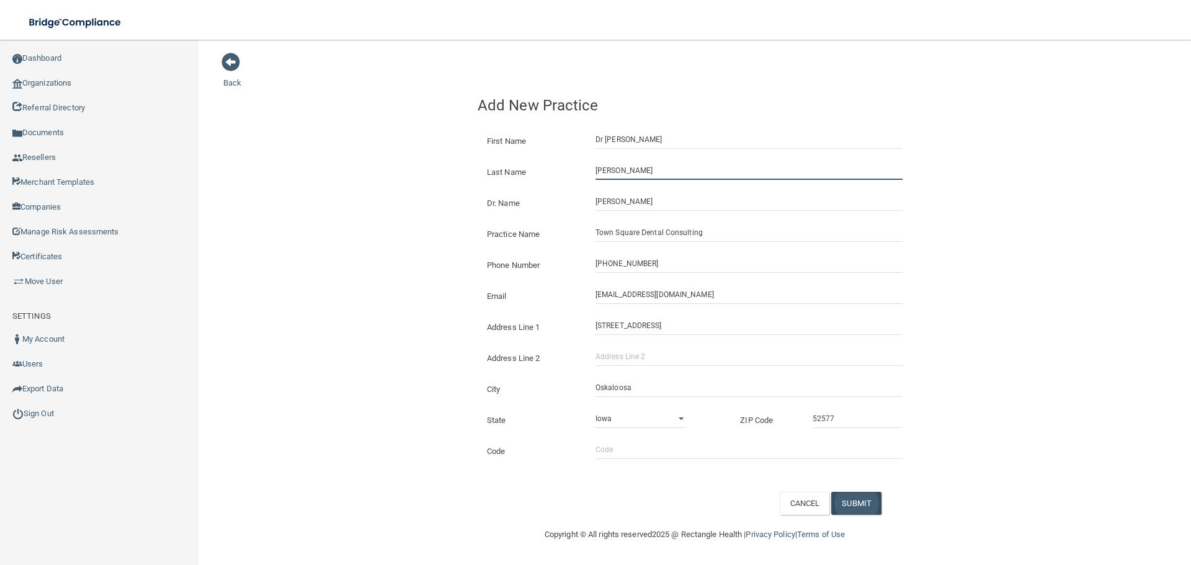
type input "[PERSON_NAME]"
click at [861, 501] on button "SUBMIT" at bounding box center [856, 503] width 50 height 23
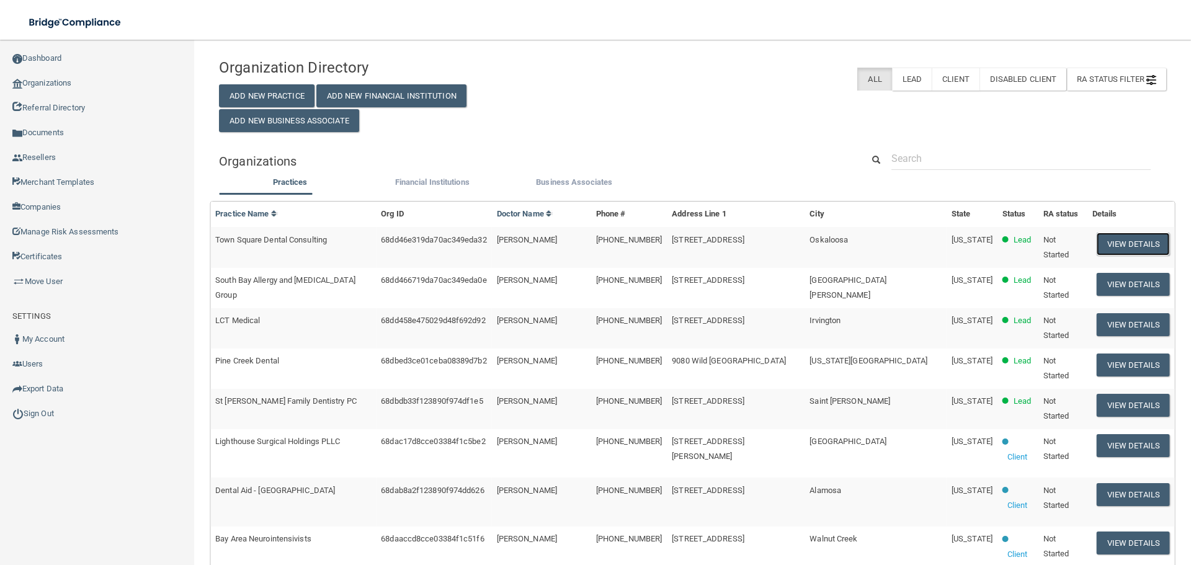
drag, startPoint x: 1114, startPoint y: 240, endPoint x: 1078, endPoint y: 140, distance: 106.4
click at [1114, 240] on button "View Details" at bounding box center [1133, 244] width 73 height 23
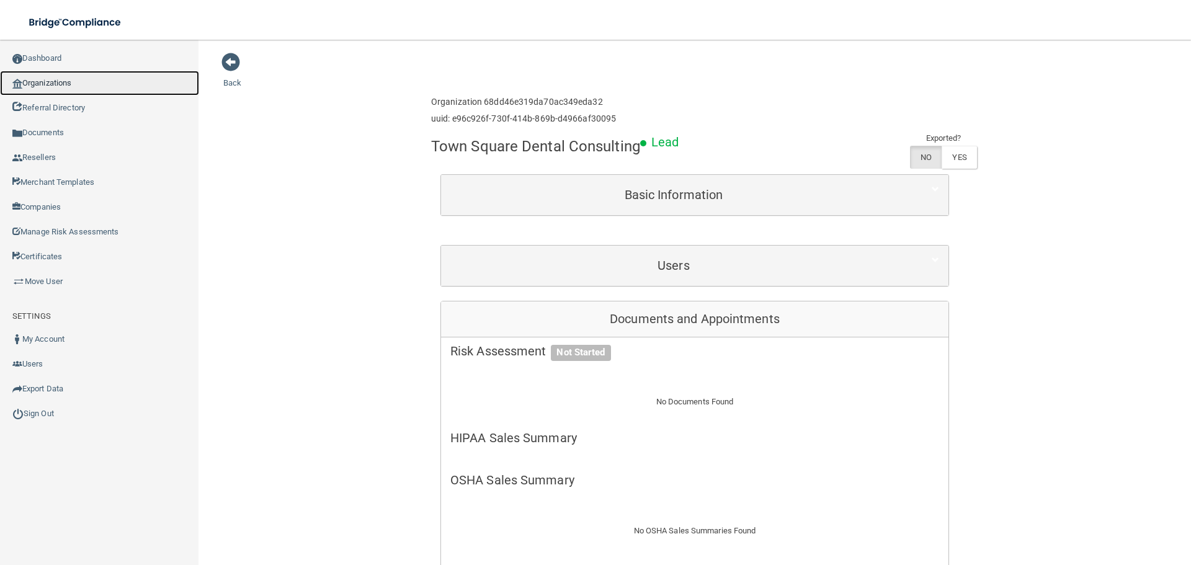
click at [88, 77] on link "Organizations" at bounding box center [99, 83] width 199 height 25
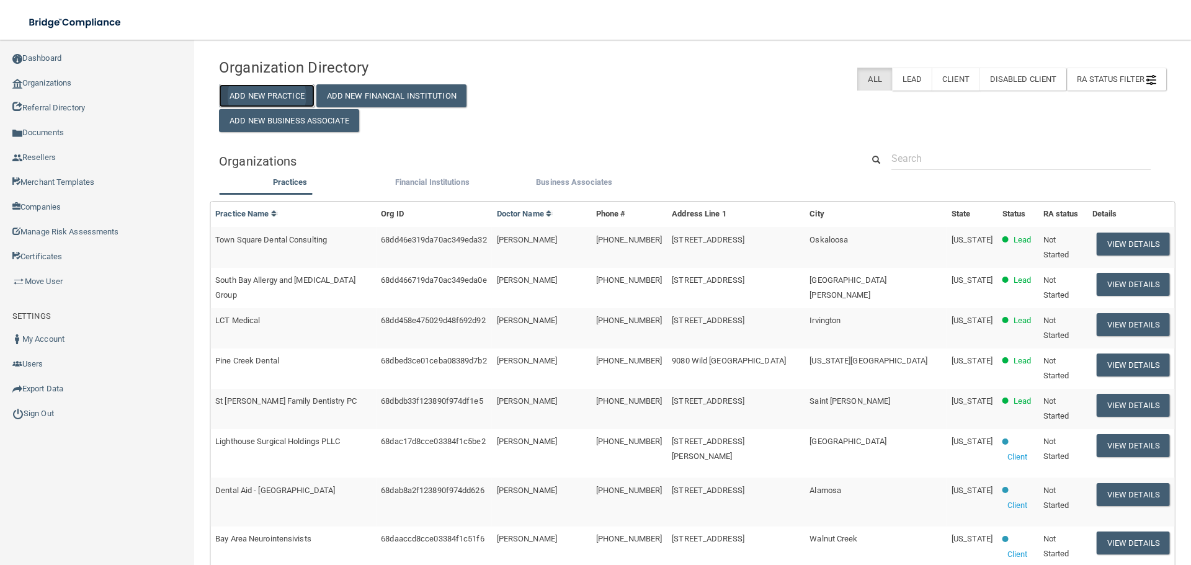
click at [250, 89] on button "Add New Practice" at bounding box center [267, 95] width 96 height 23
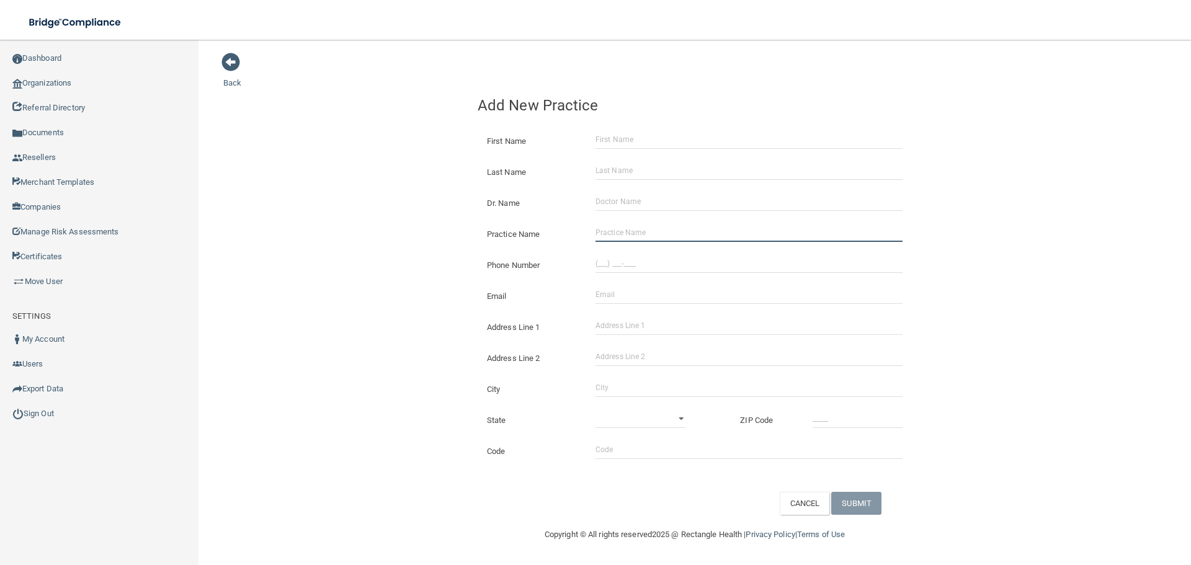
drag, startPoint x: 659, startPoint y: 240, endPoint x: 482, endPoint y: 236, distance: 176.9
click at [659, 240] on input "Practice Name" at bounding box center [749, 232] width 307 height 19
paste input "Bridge City Dental, PC"
type input "Bridge City Dental, PC"
click at [651, 261] on input "(___) ___-____" at bounding box center [749, 263] width 307 height 19
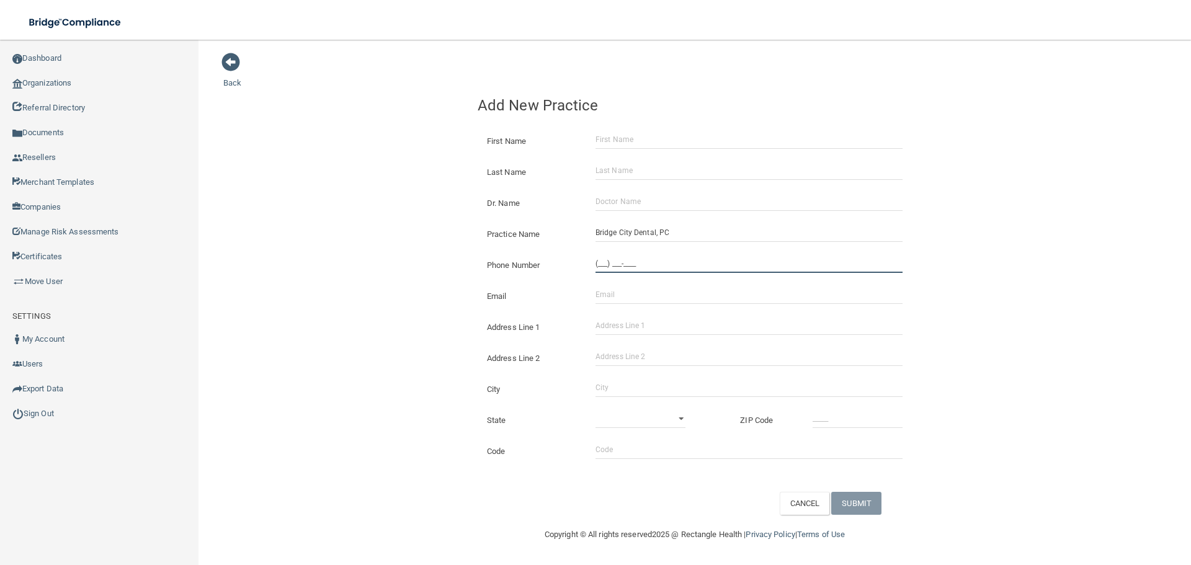
paste input "641) 684-4889"
type input "[PHONE_NUMBER]"
click at [285, 258] on div "Back Add New Practice First Name Last Name Dr. Name Practice Name Bridge City D…" at bounding box center [694, 283] width 943 height 463
click at [685, 315] on div "Address Line 1" at bounding box center [694, 322] width 453 height 31
click at [653, 327] on input "Address Line 1" at bounding box center [749, 325] width 307 height 19
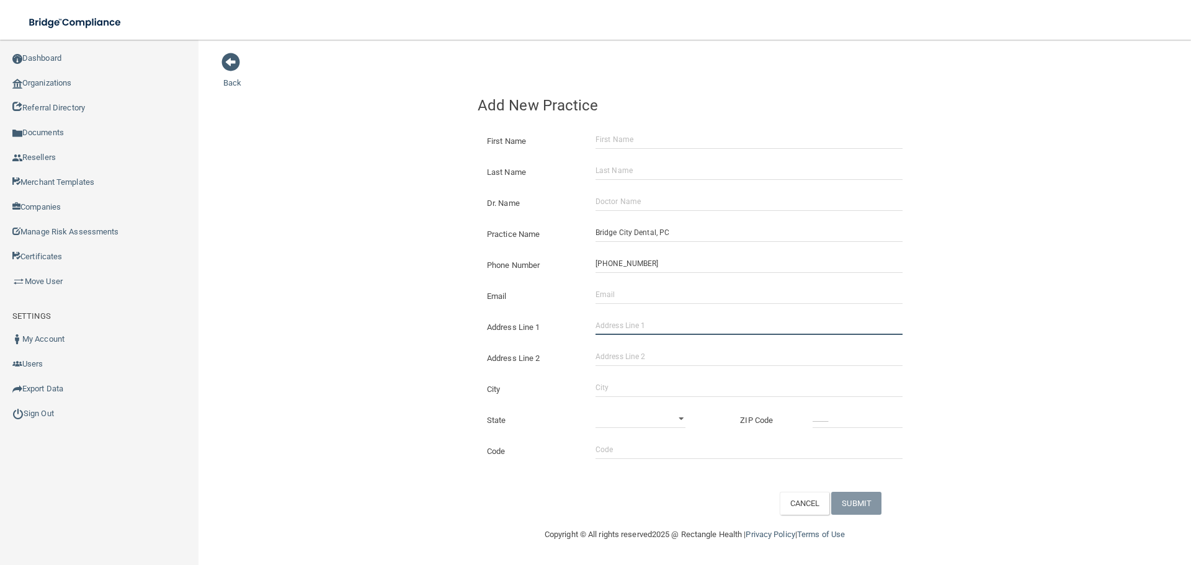
paste input "[STREET_ADDRESS]"
type input "[STREET_ADDRESS]"
click at [615, 382] on input "City" at bounding box center [749, 387] width 307 height 19
type input "Ottumwa"
click at [635, 427] on select "[US_STATE] [US_STATE] [US_STATE] [US_STATE] [US_STATE] [US_STATE] [US_STATE] [U…" at bounding box center [641, 418] width 90 height 19
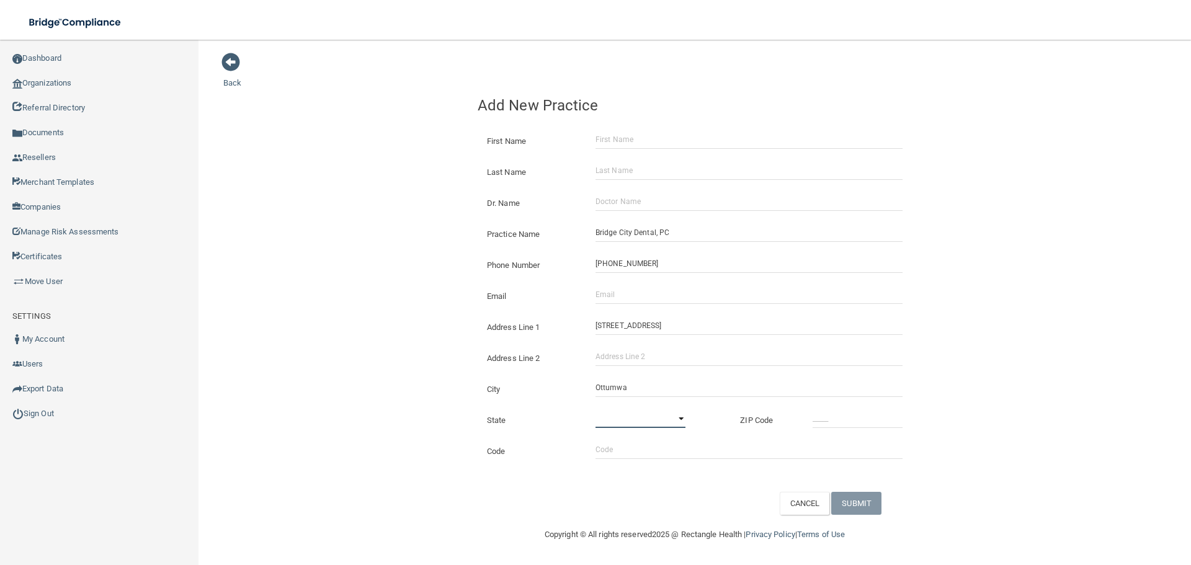
select select "15"
click at [596, 409] on select "[US_STATE] [US_STATE] [US_STATE] [US_STATE] [US_STATE] [US_STATE] [US_STATE] [U…" at bounding box center [641, 418] width 90 height 19
click at [890, 428] on input "_____" at bounding box center [858, 418] width 90 height 19
type input "52501"
click at [653, 298] on input "Email" at bounding box center [749, 294] width 307 height 19
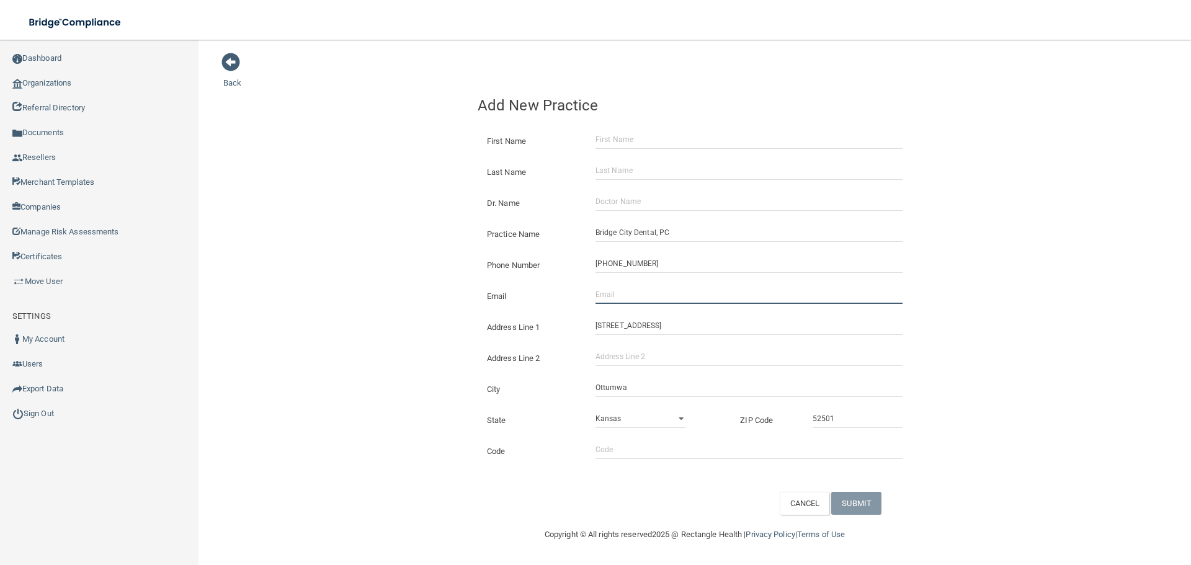
paste input "[EMAIL_ADDRESS][DOMAIN_NAME]"
type input "[EMAIL_ADDRESS][DOMAIN_NAME]"
click at [396, 259] on div "Back Add New Practice First Name Last Name Dr. Name Practice Name [GEOGRAPHIC_D…" at bounding box center [694, 283] width 943 height 463
drag, startPoint x: 653, startPoint y: 203, endPoint x: 66, endPoint y: 213, distance: 586.9
click at [643, 203] on input "Dr. Name" at bounding box center [749, 201] width 307 height 19
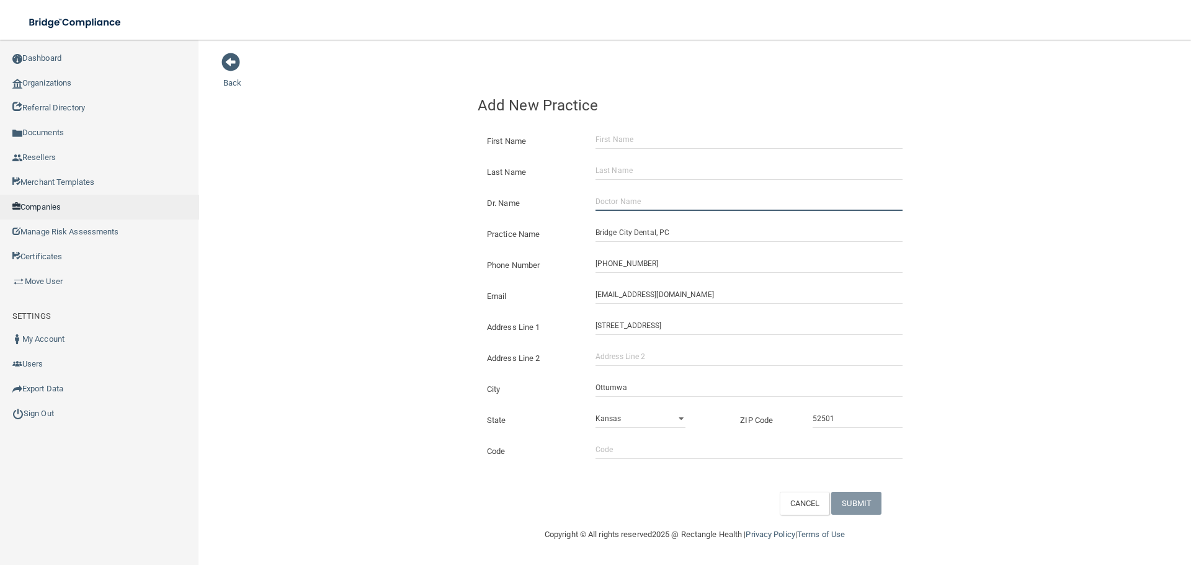
paste input "[PERSON_NAME]"
type input "[PERSON_NAME]"
click at [643, 141] on input "First Name" at bounding box center [749, 139] width 307 height 19
paste input "[PERSON_NAME]"
type input "[PERSON_NAME]"
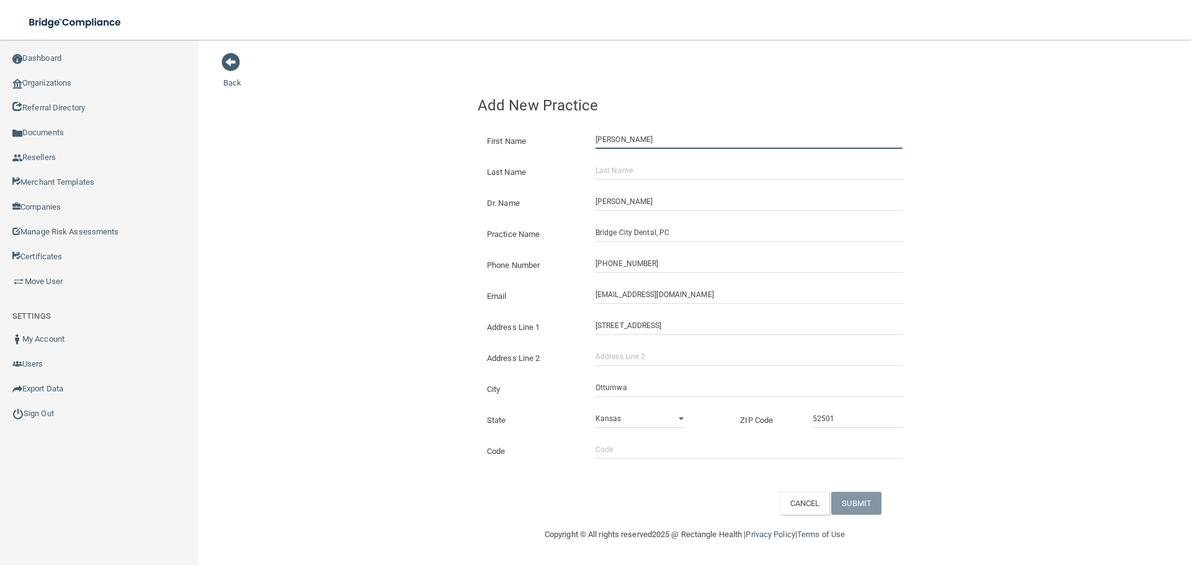
click at [643, 141] on input "[PERSON_NAME]" at bounding box center [749, 139] width 307 height 19
click at [643, 141] on input "First Name" at bounding box center [749, 139] width 307 height 19
paste input "[PERSON_NAME]"
click at [633, 140] on input "[PERSON_NAME]" at bounding box center [749, 139] width 307 height 19
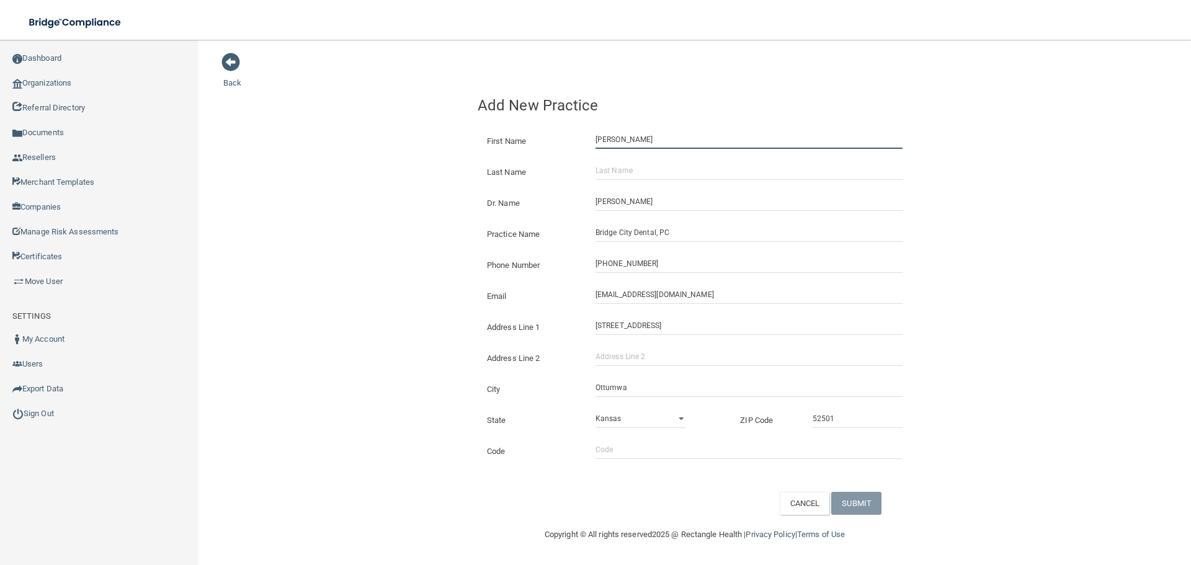
type input "[PERSON_NAME]"
drag, startPoint x: 622, startPoint y: 163, endPoint x: 636, endPoint y: 182, distance: 23.9
click at [622, 163] on input "Last Name" at bounding box center [749, 170] width 307 height 19
paste input "[PERSON_NAME]"
type input "[PERSON_NAME]"
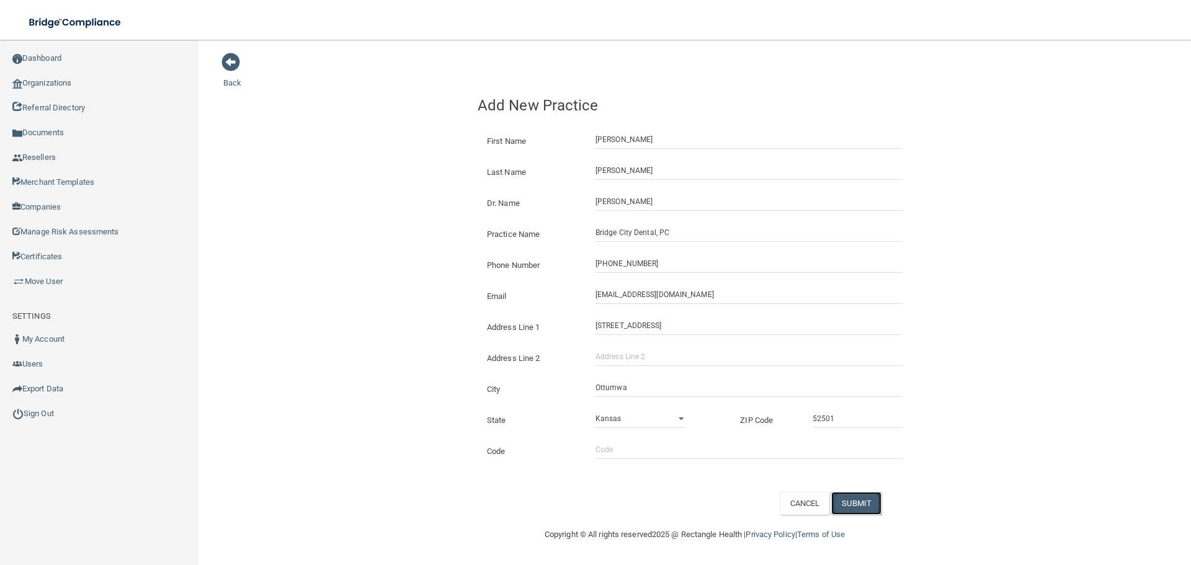
click at [868, 502] on button "SUBMIT" at bounding box center [856, 503] width 50 height 23
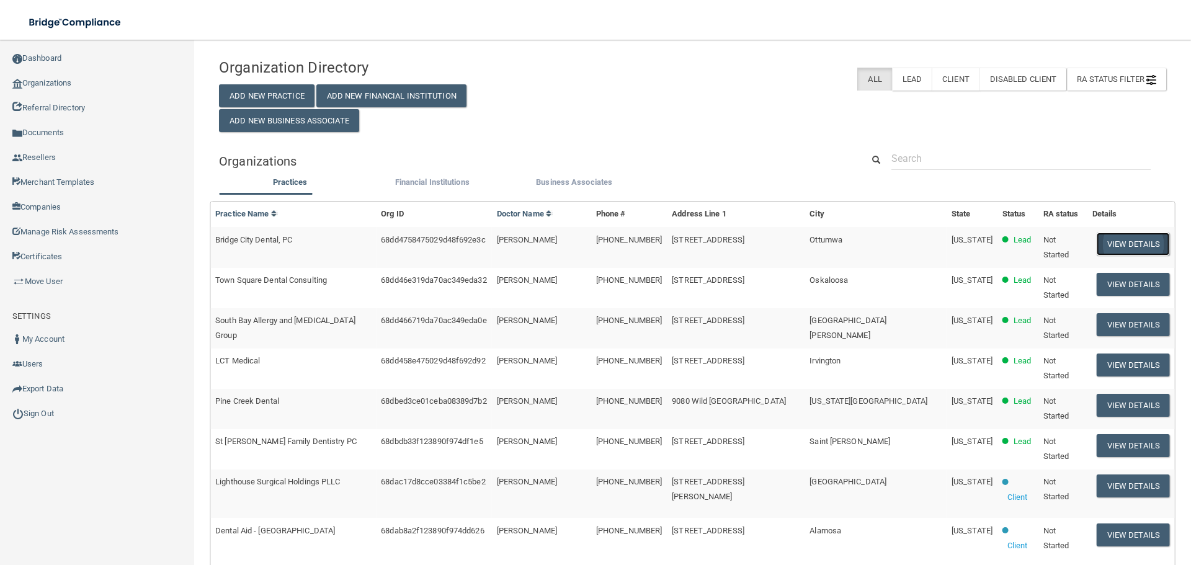
click at [1098, 240] on button "View Details" at bounding box center [1133, 244] width 73 height 23
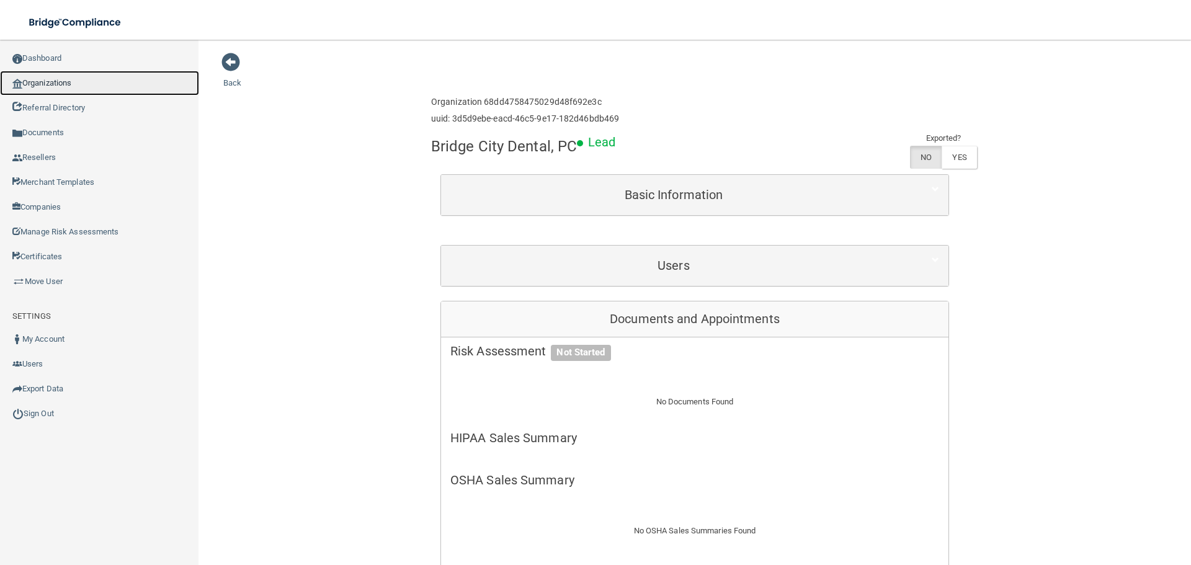
click at [57, 74] on link "Organizations" at bounding box center [99, 83] width 199 height 25
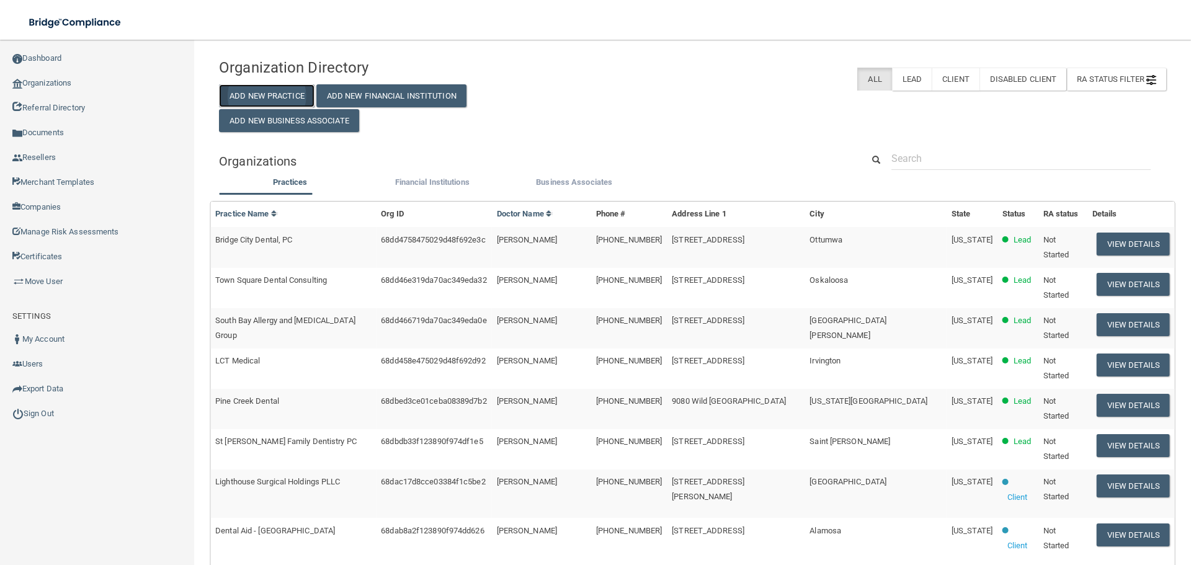
click at [298, 102] on button "Add New Practice" at bounding box center [267, 95] width 96 height 23
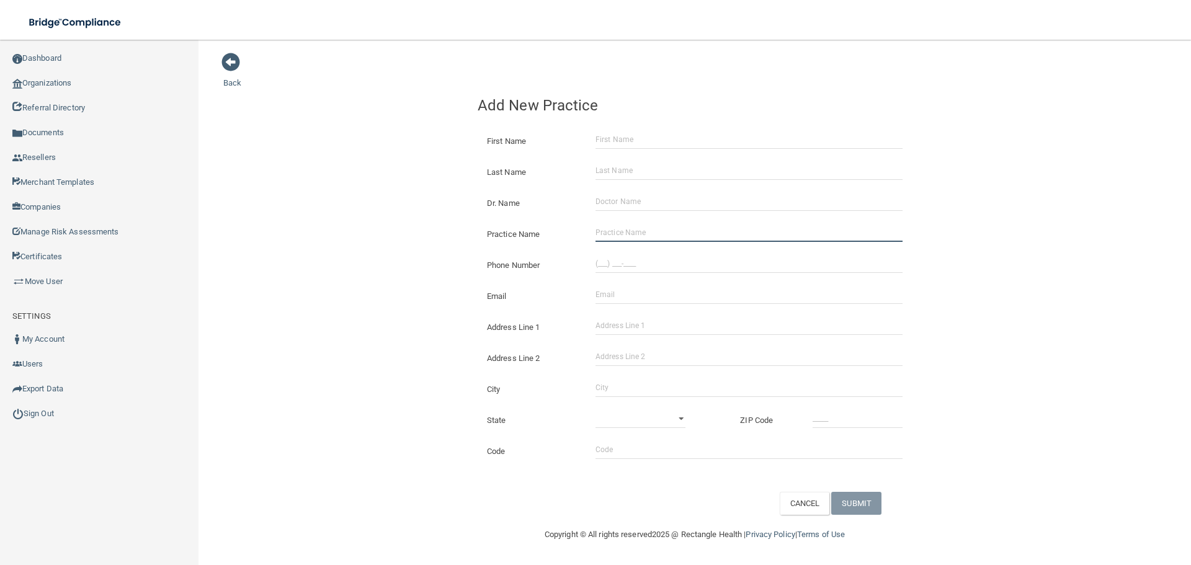
click at [630, 229] on input "Practice Name" at bounding box center [749, 232] width 307 height 19
paste input "Cibolo Dental"
type input "Cibolo Dental"
click at [624, 259] on input "(___) ___-____" at bounding box center [749, 263] width 307 height 19
paste input "210) 658-7200"
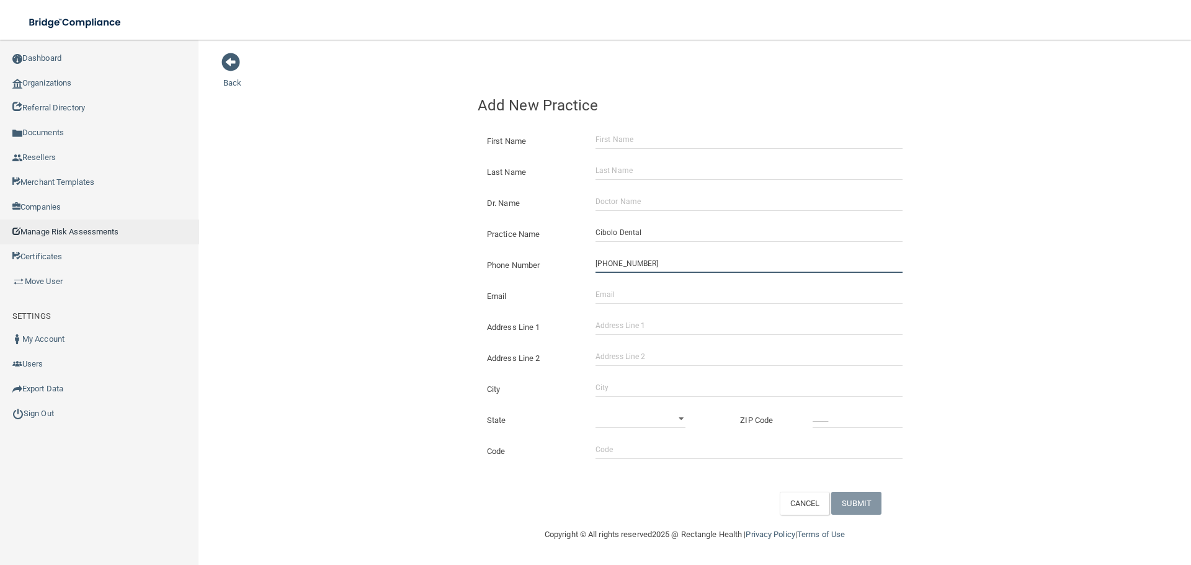
type input "[PHONE_NUMBER]"
click at [645, 330] on input "Address Line 1" at bounding box center [749, 325] width 307 height 19
click at [677, 330] on input "Address Line 1" at bounding box center [749, 325] width 307 height 19
type input "G"
paste input "[PHONE_NUMBER]"
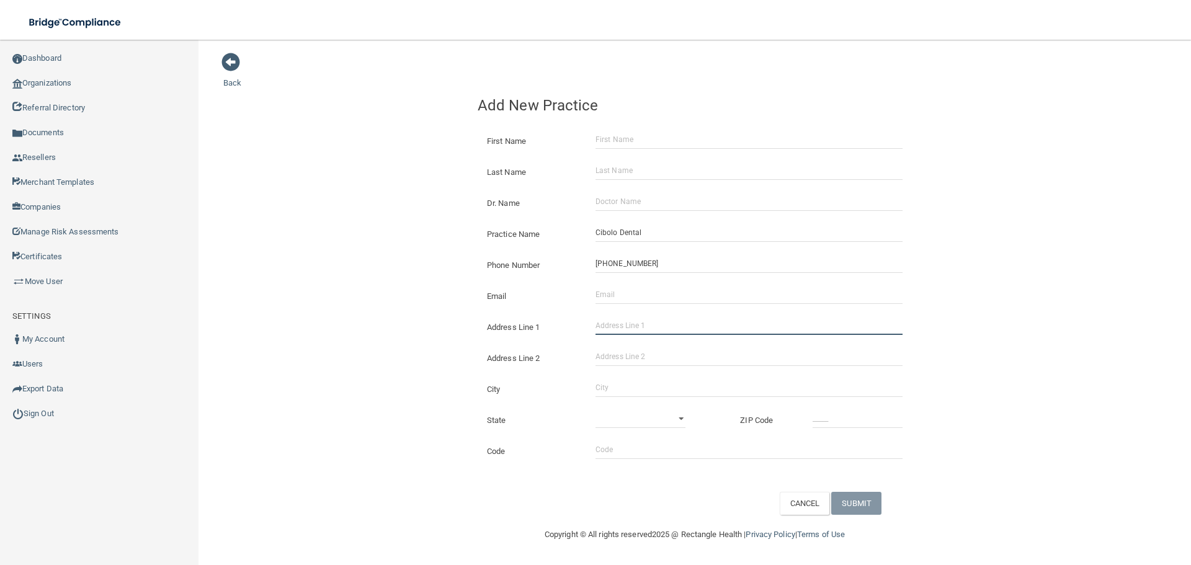
type input "[PHONE_NUMBER]"
click at [609, 325] on input "Address Line 1" at bounding box center [749, 325] width 307 height 19
paste input "[STREET_ADDRESS]"
drag, startPoint x: 721, startPoint y: 328, endPoint x: 679, endPoint y: 328, distance: 42.2
click at [679, 328] on input "[STREET_ADDRESS]" at bounding box center [749, 325] width 307 height 19
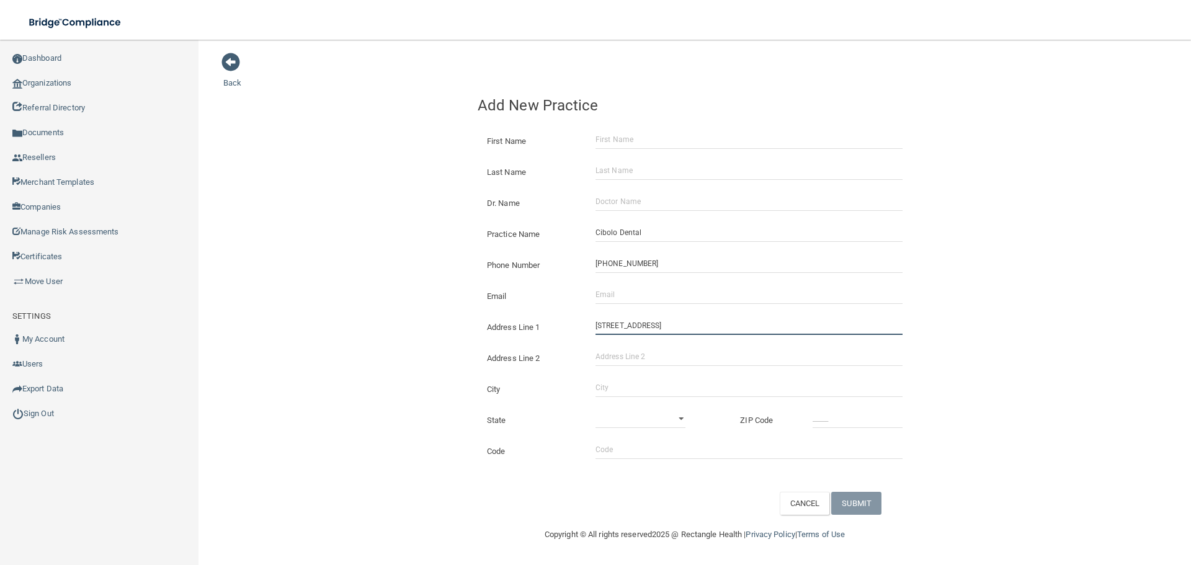
type input "[STREET_ADDRESS]"
click at [645, 353] on input "Address Line 2" at bounding box center [749, 356] width 307 height 19
paste input "Suite 104"
type input "Suite 104"
click at [608, 380] on input "City" at bounding box center [749, 387] width 307 height 19
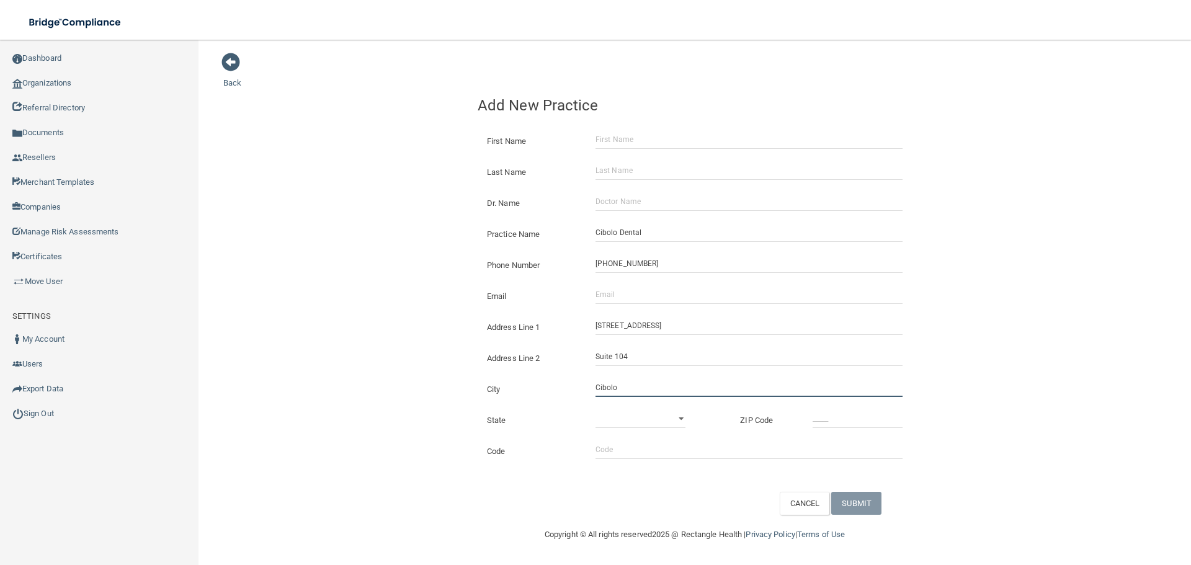
type input "Cibolo"
click at [630, 418] on select "[US_STATE] [US_STATE] [US_STATE] [US_STATE] [US_STATE] [US_STATE] [US_STATE] [U…" at bounding box center [641, 418] width 90 height 19
click at [596, 409] on select "[US_STATE] [US_STATE] [US_STATE] [US_STATE] [US_STATE] [US_STATE] [US_STATE] [U…" at bounding box center [641, 418] width 90 height 19
click at [628, 417] on select "[US_STATE] [US_STATE] [US_STATE] [US_STATE] [US_STATE] [US_STATE] [US_STATE] [U…" at bounding box center [641, 418] width 90 height 19
select select "43"
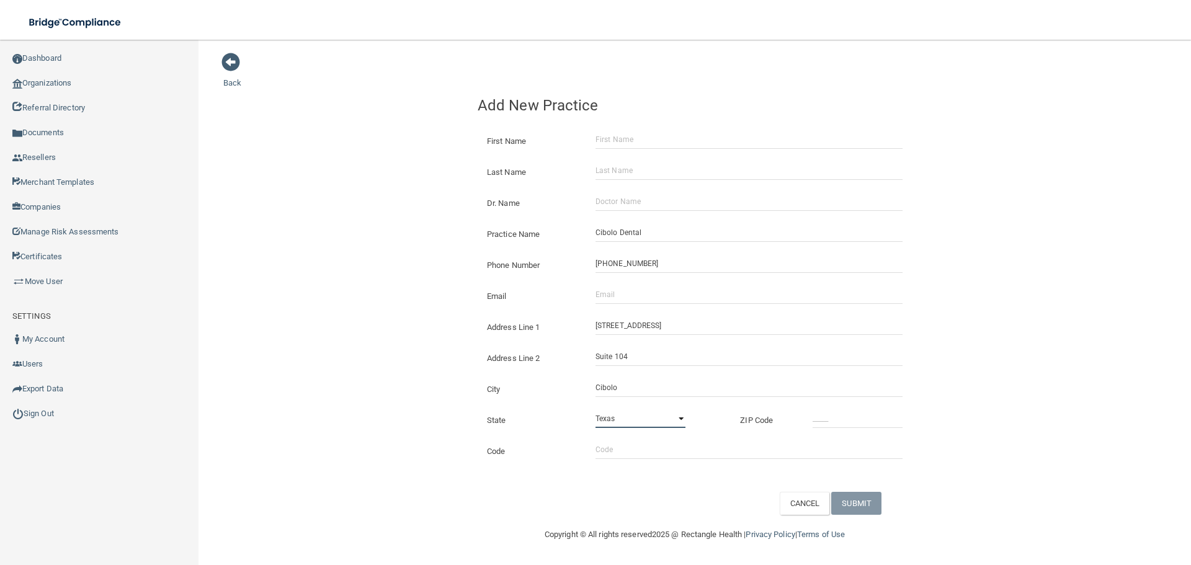
click at [596, 409] on select "[US_STATE] [US_STATE] [US_STATE] [US_STATE] [US_STATE] [US_STATE] [US_STATE] [U…" at bounding box center [641, 418] width 90 height 19
click at [845, 414] on input "_____" at bounding box center [858, 418] width 90 height 19
type input "78108"
click at [422, 370] on div "Back Add New Practice First Name Last Name Dr. Name Practice Name Cibolo Dental…" at bounding box center [694, 283] width 943 height 463
drag, startPoint x: 621, startPoint y: 298, endPoint x: 596, endPoint y: 296, distance: 25.6
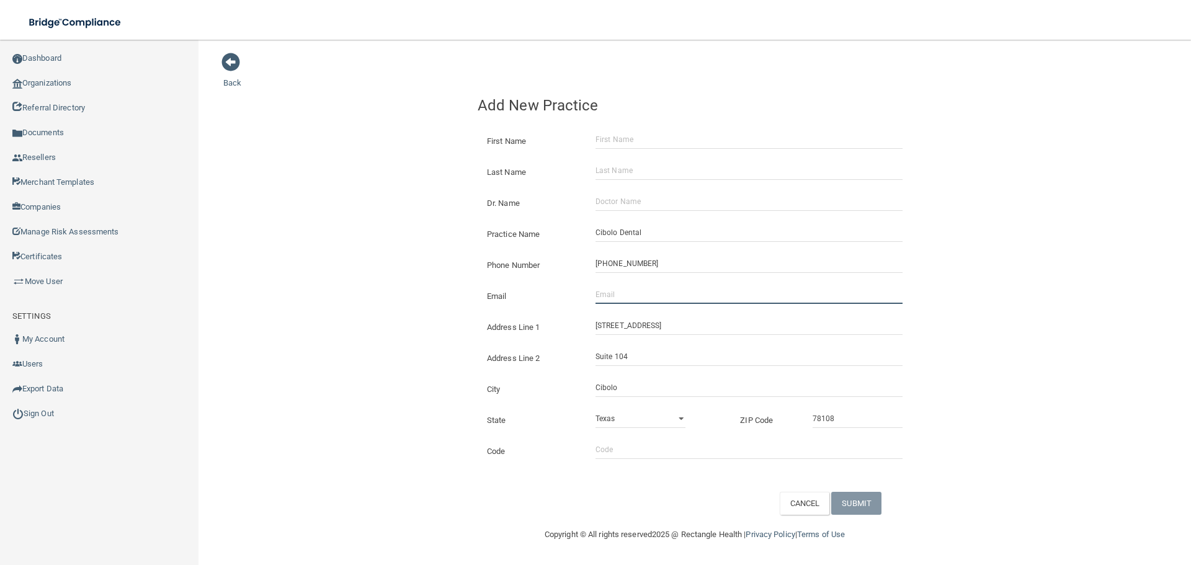
click at [621, 298] on input "Email" at bounding box center [749, 294] width 307 height 19
paste input "[EMAIL_ADDRESS][DOMAIN_NAME]"
type input "[EMAIL_ADDRESS][DOMAIN_NAME]"
click at [355, 269] on div "Back Add New Practice First Name Last Name Dr. Name Practice Name Cibolo Dental…" at bounding box center [694, 283] width 943 height 463
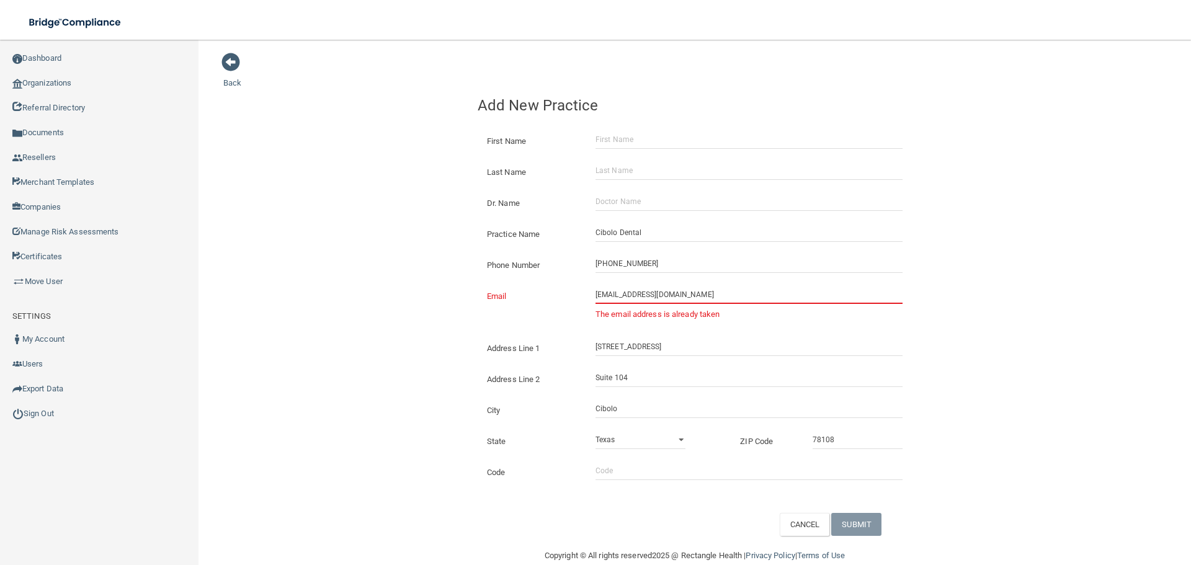
click at [669, 297] on input "[EMAIL_ADDRESS][DOMAIN_NAME]" at bounding box center [749, 294] width 307 height 19
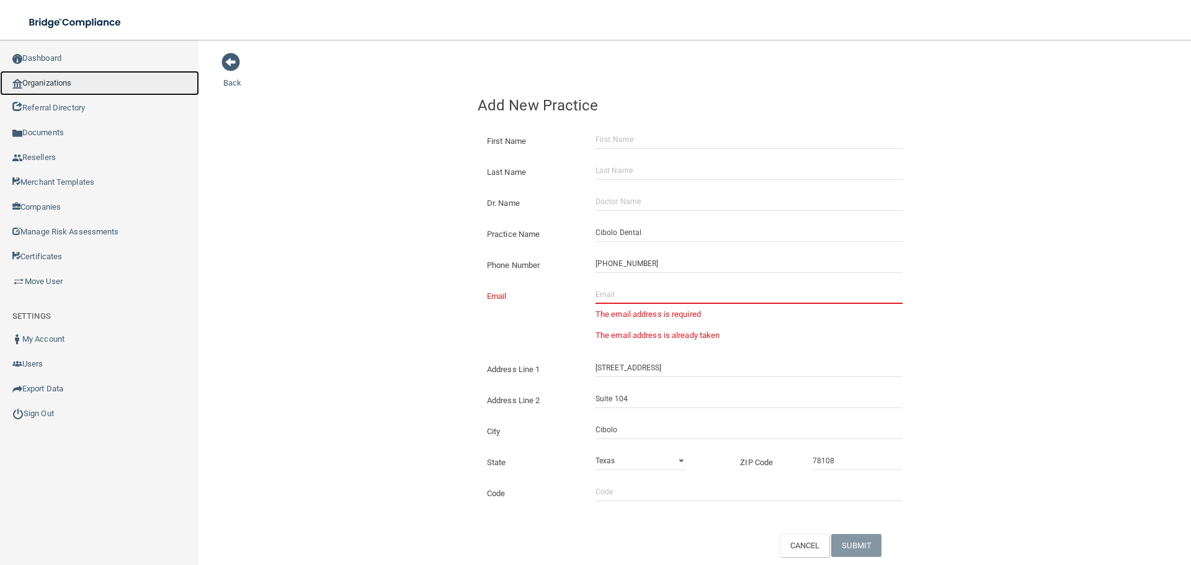
click at [74, 87] on link "Organizations" at bounding box center [99, 83] width 199 height 25
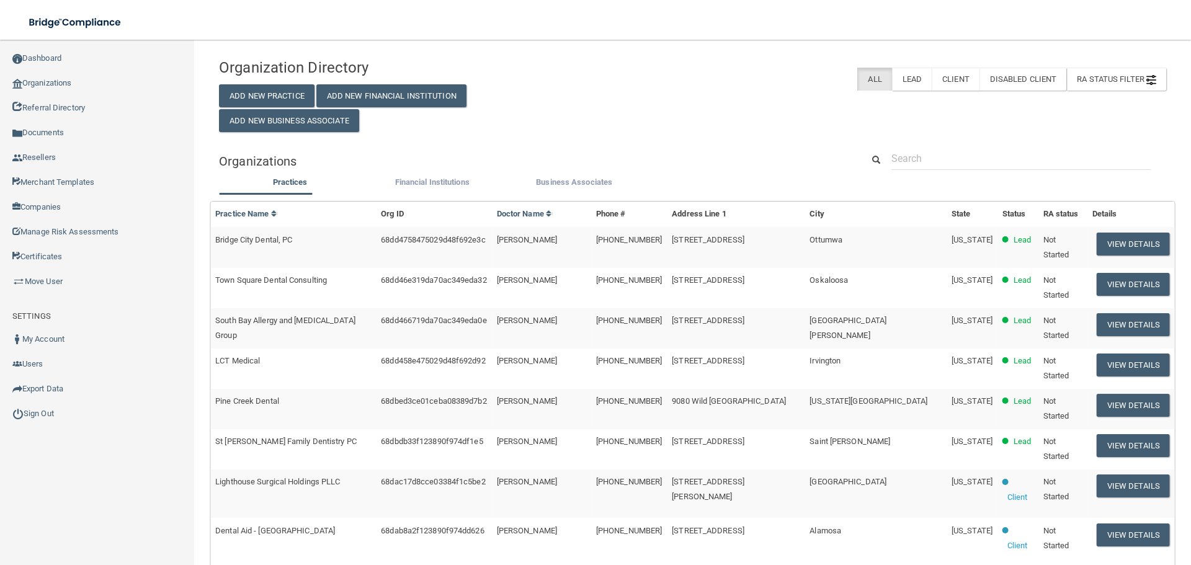
click at [829, 112] on div "Organization Directory Add New Practice Add New Financial Institution Add New B…" at bounding box center [693, 92] width 966 height 80
click at [957, 174] on div "Organizations" at bounding box center [693, 161] width 966 height 28
click at [956, 166] on input "text" at bounding box center [1020, 158] width 259 height 23
paste input "[EMAIL_ADDRESS][DOMAIN_NAME]"
type input "[EMAIL_ADDRESS][DOMAIN_NAME]"
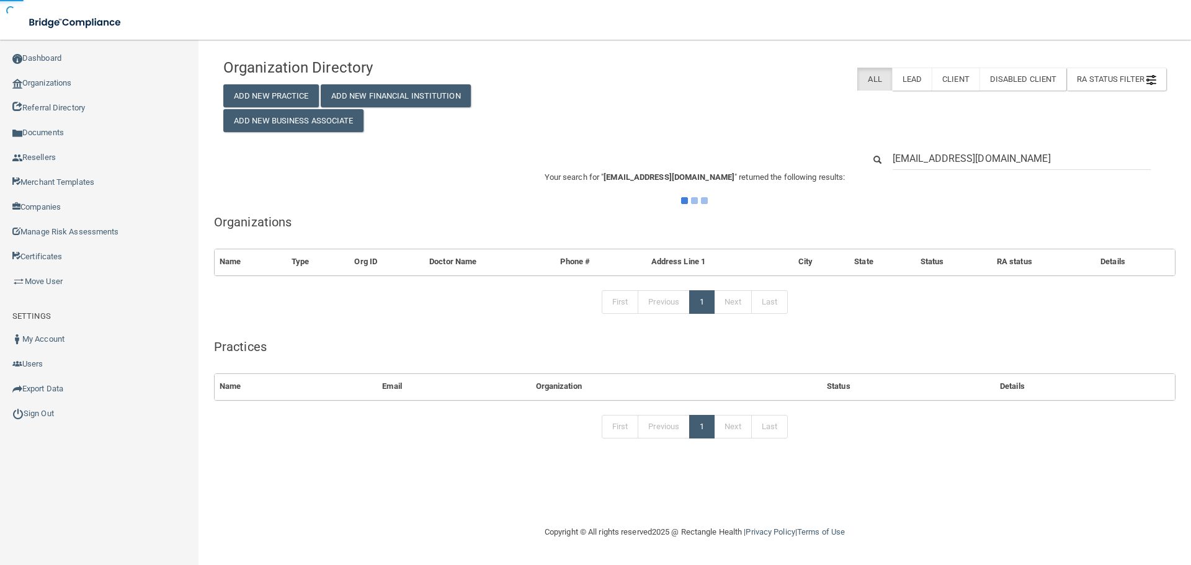
drag, startPoint x: 795, startPoint y: 132, endPoint x: 800, endPoint y: 135, distance: 6.4
click at [795, 132] on div "Organization Directory Add New Practice Add New Financial Institution Add New B…" at bounding box center [695, 92] width 962 height 80
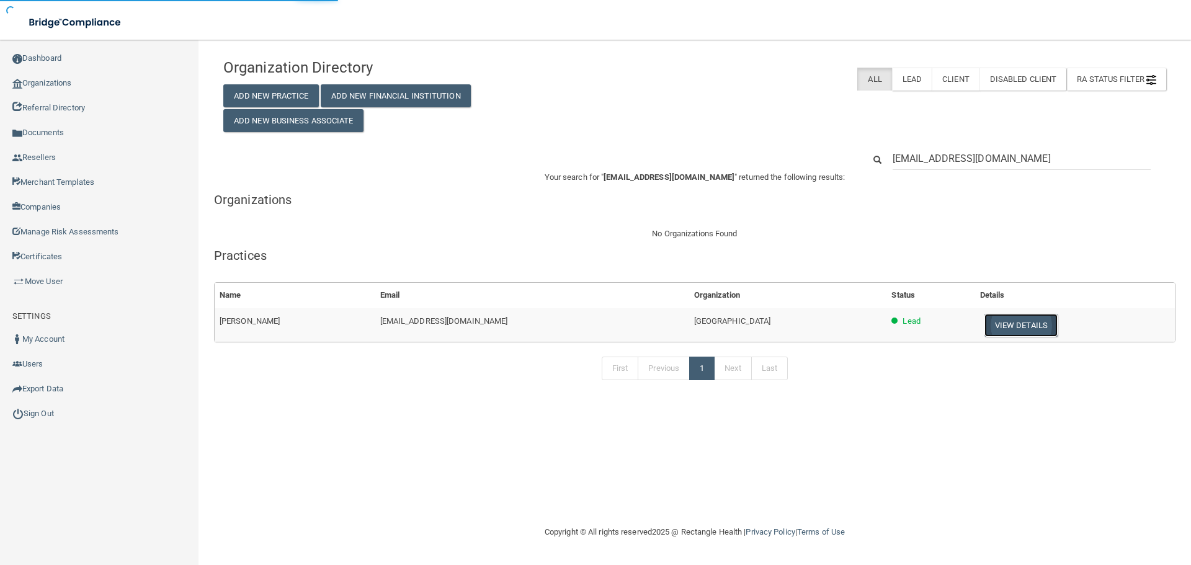
click at [985, 333] on button "View Details" at bounding box center [1021, 325] width 73 height 23
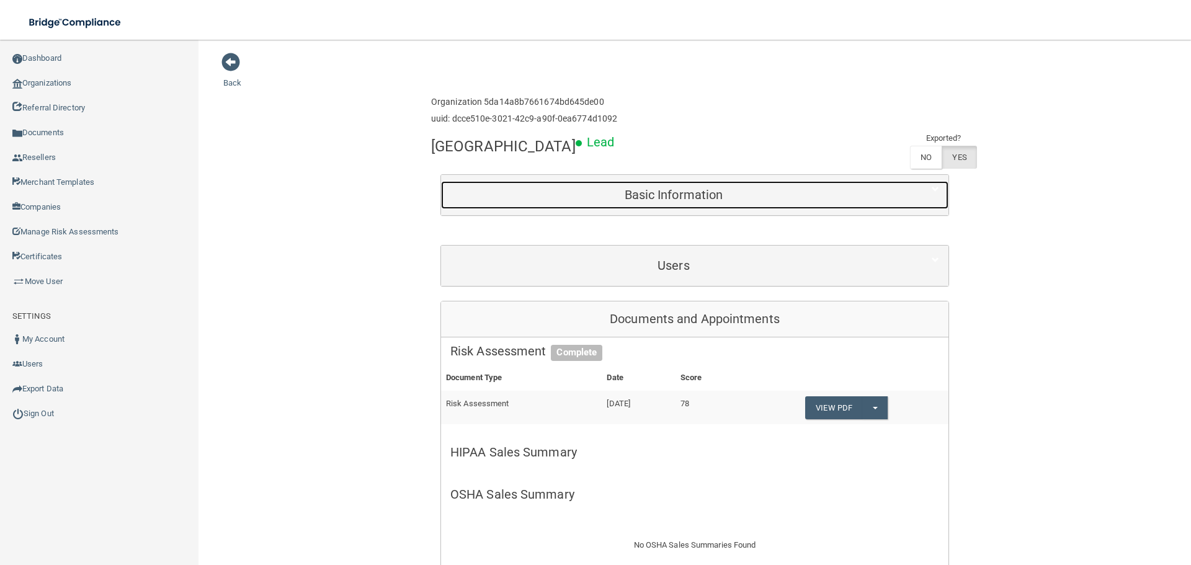
click at [671, 189] on h5 "Basic Information" at bounding box center [673, 195] width 447 height 14
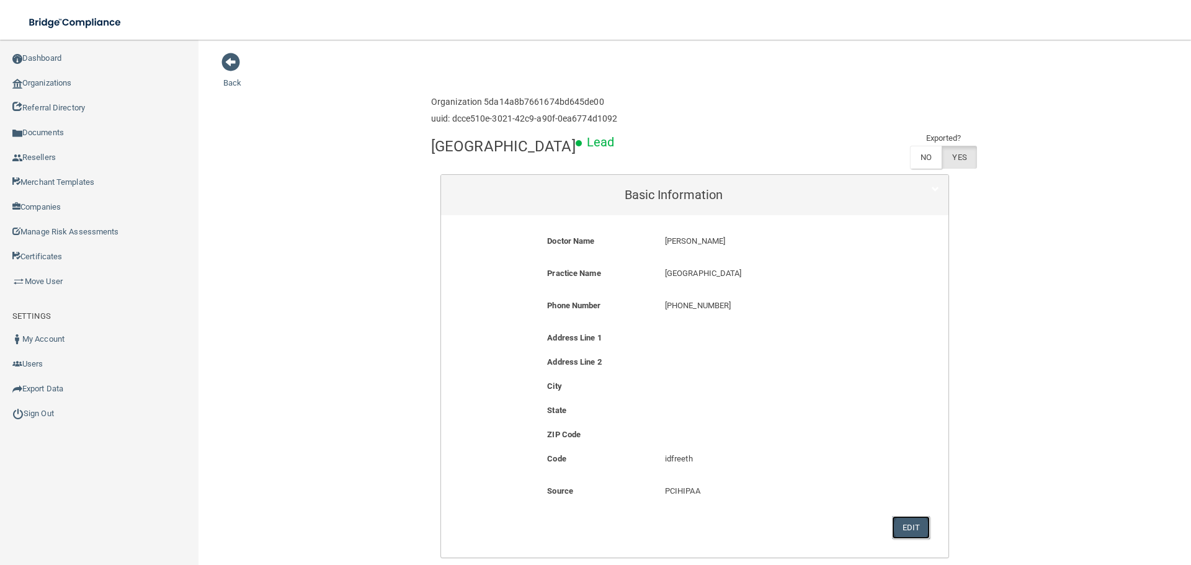
click at [893, 529] on button "Edit" at bounding box center [911, 527] width 38 height 23
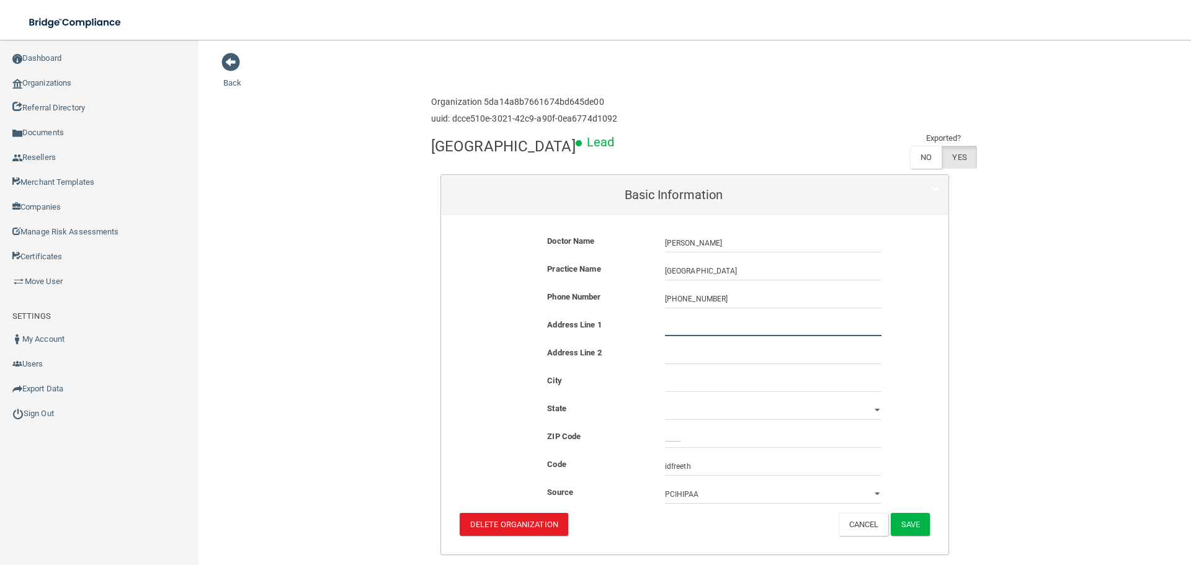
click at [677, 323] on input "text" at bounding box center [773, 327] width 217 height 19
paste input "[STREET_ADDRESS]"
type input "[STREET_ADDRESS]"
drag, startPoint x: 772, startPoint y: 330, endPoint x: 780, endPoint y: 327, distance: 8.6
click at [773, 329] on input "[STREET_ADDRESS]" at bounding box center [773, 327] width 217 height 19
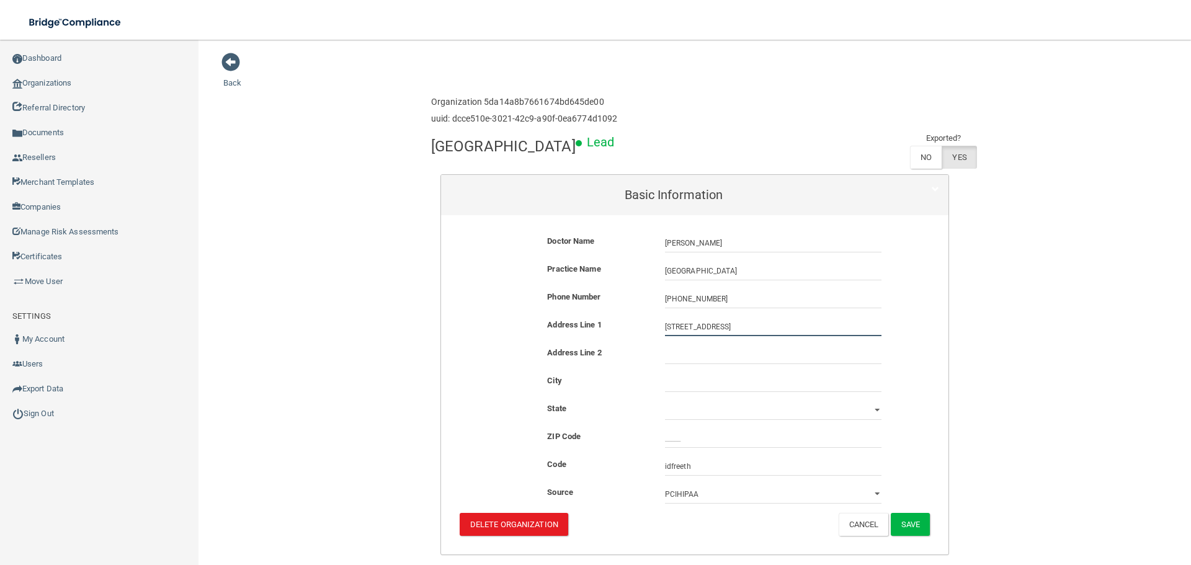
drag, startPoint x: 781, startPoint y: 326, endPoint x: 744, endPoint y: 326, distance: 37.2
click at [744, 326] on input "[STREET_ADDRESS]" at bounding box center [773, 327] width 217 height 19
paste input "[STREET_ADDRESS]"
drag, startPoint x: 797, startPoint y: 326, endPoint x: 744, endPoint y: 328, distance: 52.8
click at [744, 328] on input "[STREET_ADDRESS]" at bounding box center [773, 327] width 217 height 19
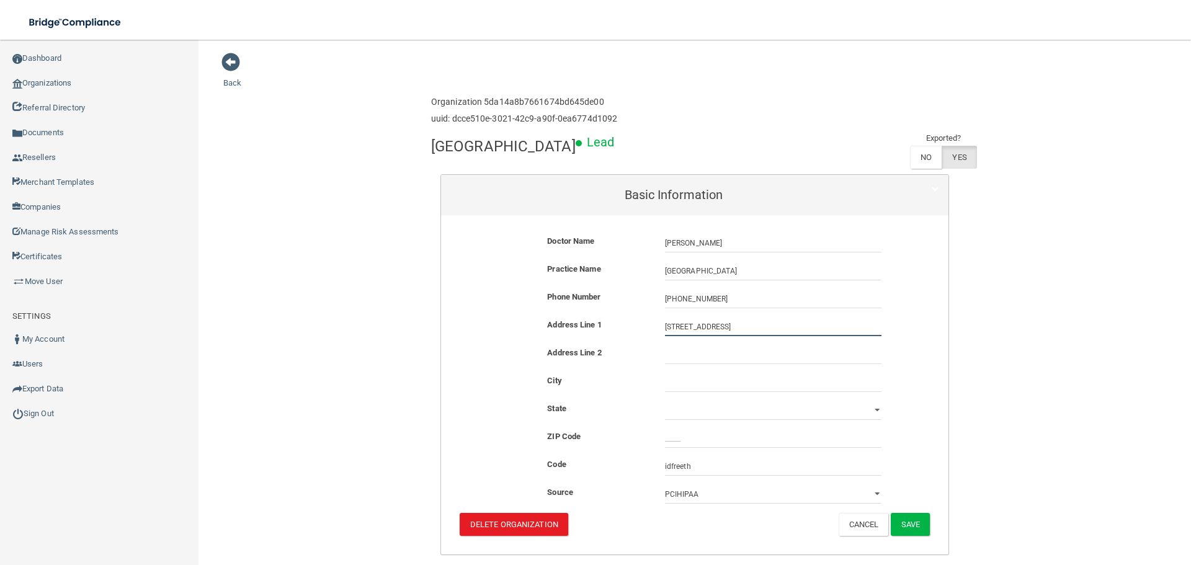
type input "[STREET_ADDRESS]"
drag, startPoint x: 725, startPoint y: 355, endPoint x: 717, endPoint y: 355, distance: 7.4
click at [725, 355] on input "text" at bounding box center [773, 355] width 217 height 19
paste input "Suite 104"
type input "Suite 104"
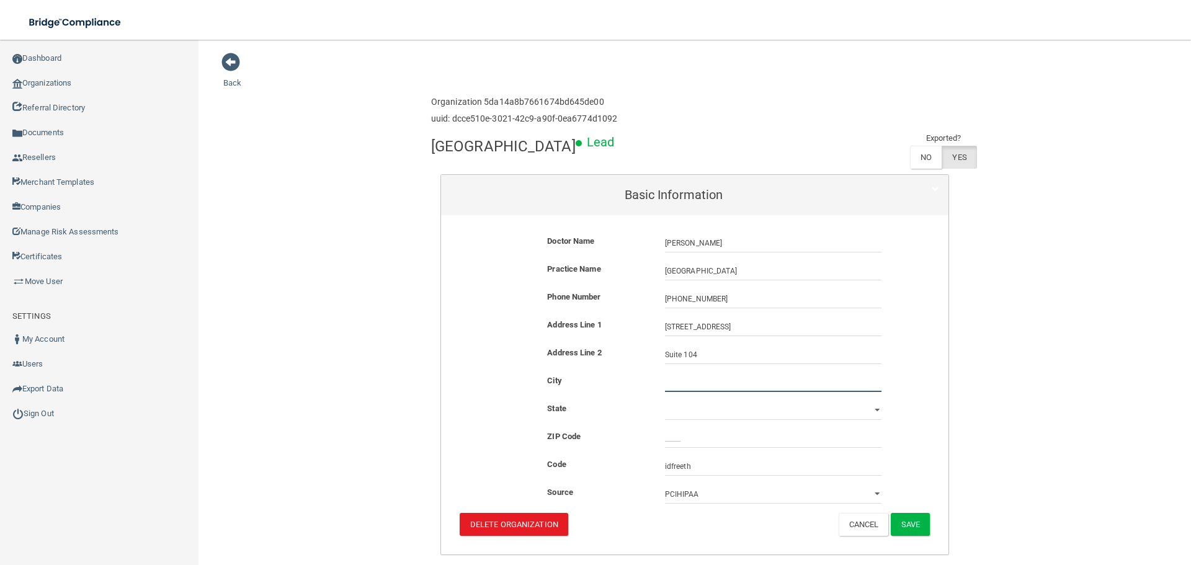
click at [693, 391] on input "text" at bounding box center [773, 382] width 217 height 19
type input "Cibolo"
click at [700, 413] on select "[US_STATE] [US_STATE] [US_STATE] [US_STATE] [US_STATE] [US_STATE] [US_STATE] [U…" at bounding box center [773, 410] width 217 height 19
select select "43"
click at [665, 401] on select "[US_STATE] [US_STATE] [US_STATE] [US_STATE] [US_STATE] [US_STATE] [US_STATE] [U…" at bounding box center [773, 410] width 217 height 19
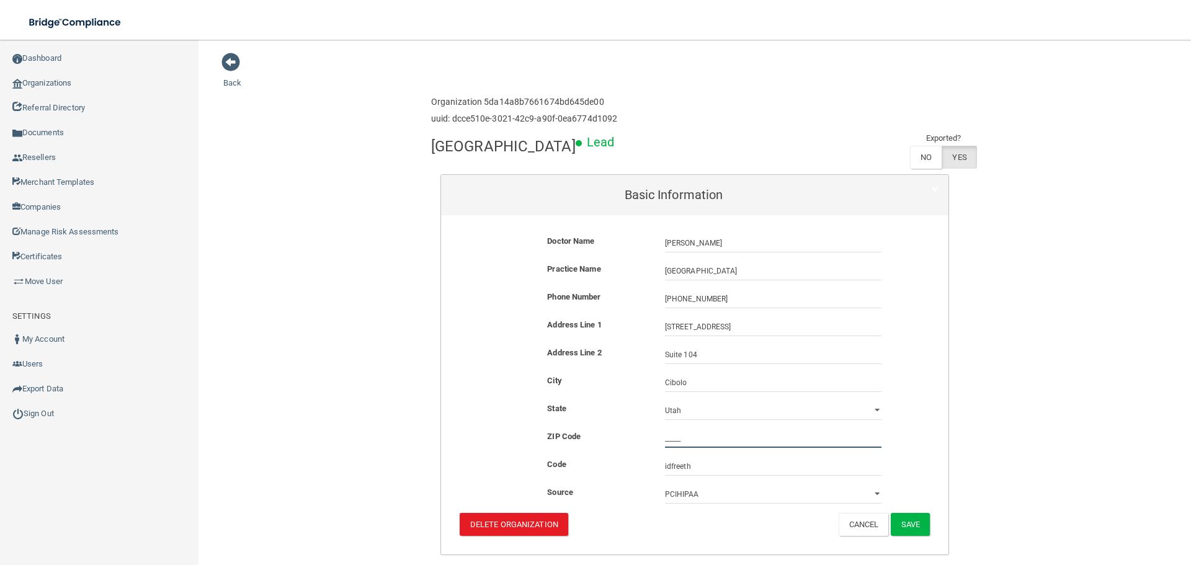
click at [688, 442] on input "_____" at bounding box center [773, 438] width 217 height 19
type input "78108"
click at [903, 530] on button "Save" at bounding box center [910, 524] width 39 height 23
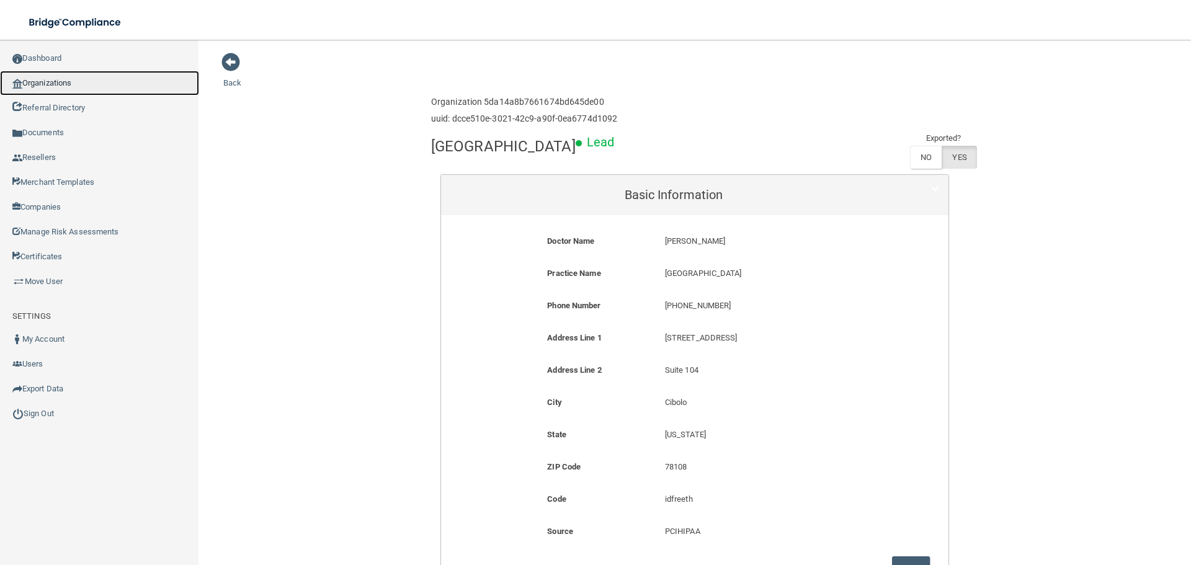
click at [115, 90] on link "Organizations" at bounding box center [99, 83] width 199 height 25
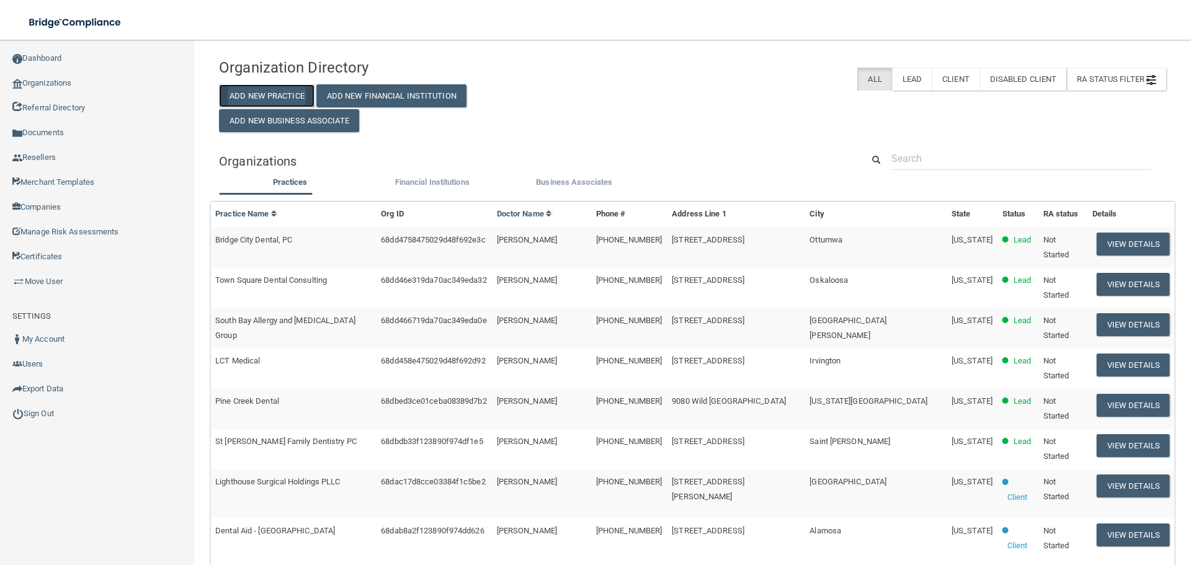
click at [278, 96] on button "Add New Practice" at bounding box center [267, 95] width 96 height 23
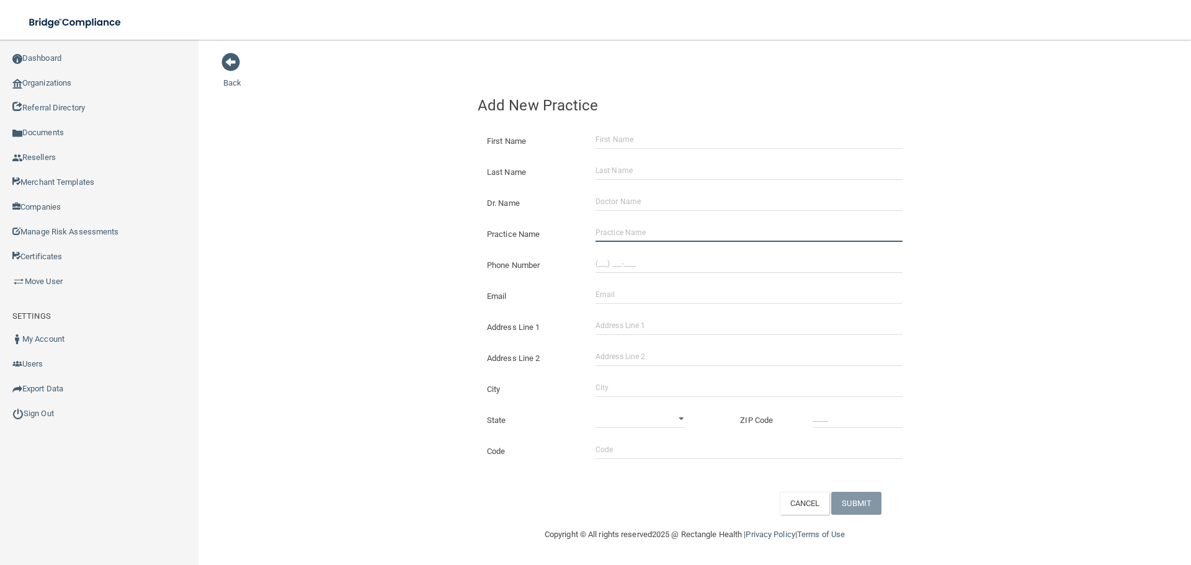
click at [616, 241] on input "Practice Name" at bounding box center [749, 232] width 307 height 19
paste input "[GEOGRAPHIC_DATA]"
type input "[GEOGRAPHIC_DATA]"
drag, startPoint x: 622, startPoint y: 323, endPoint x: 688, endPoint y: 325, distance: 66.4
click at [622, 323] on input "Address Line 1" at bounding box center [749, 325] width 307 height 19
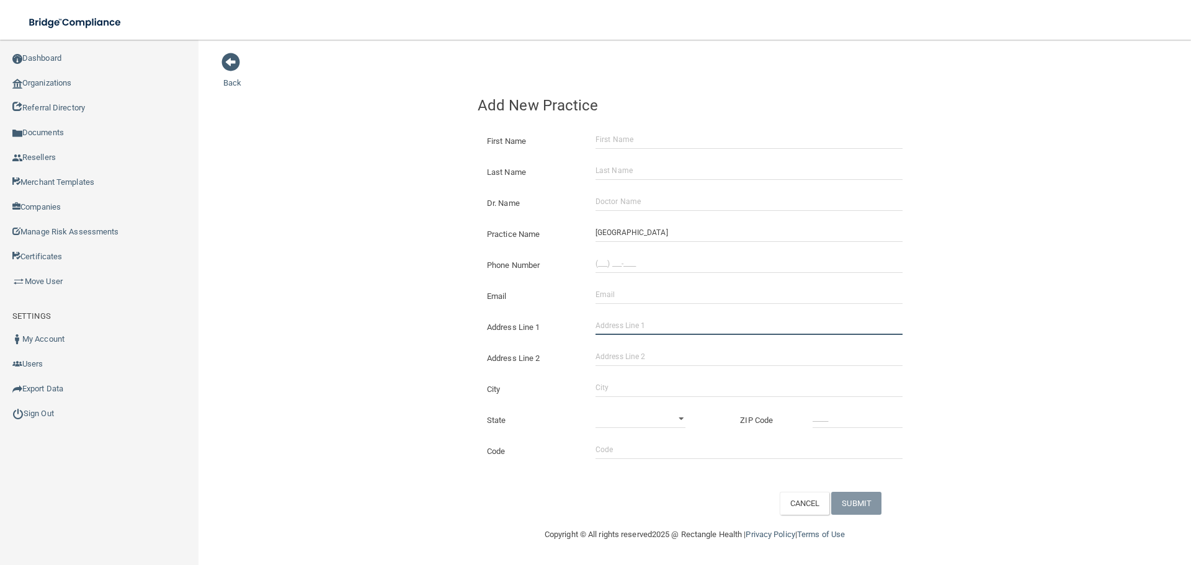
paste input "[STREET_ADDRESS]"
drag, startPoint x: 696, startPoint y: 326, endPoint x: 662, endPoint y: 326, distance: 34.1
click at [662, 326] on input "[STREET_ADDRESS]" at bounding box center [749, 325] width 307 height 19
type input "[STREET_ADDRESS]"
paste input "Suite 1B"
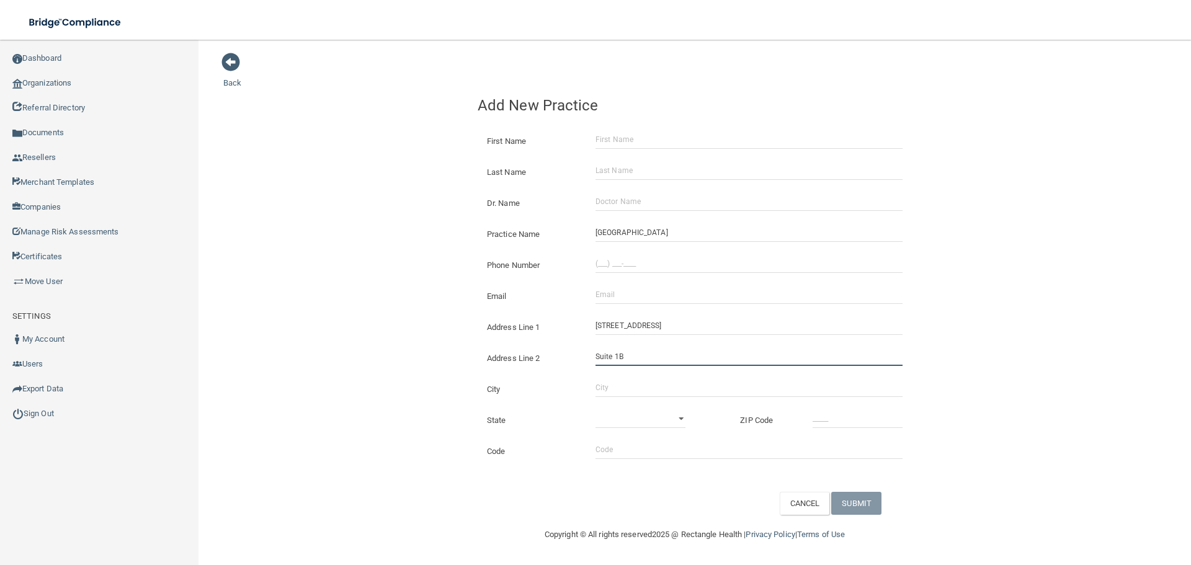
click at [623, 359] on input "Suite 1B" at bounding box center [749, 356] width 307 height 19
type input "Suite 1B"
click at [624, 395] on input "City" at bounding box center [749, 387] width 307 height 19
type input "Tavernier"
click at [619, 411] on select "[US_STATE] [US_STATE] [US_STATE] [US_STATE] [US_STATE] [US_STATE] [US_STATE] [U…" at bounding box center [641, 418] width 90 height 19
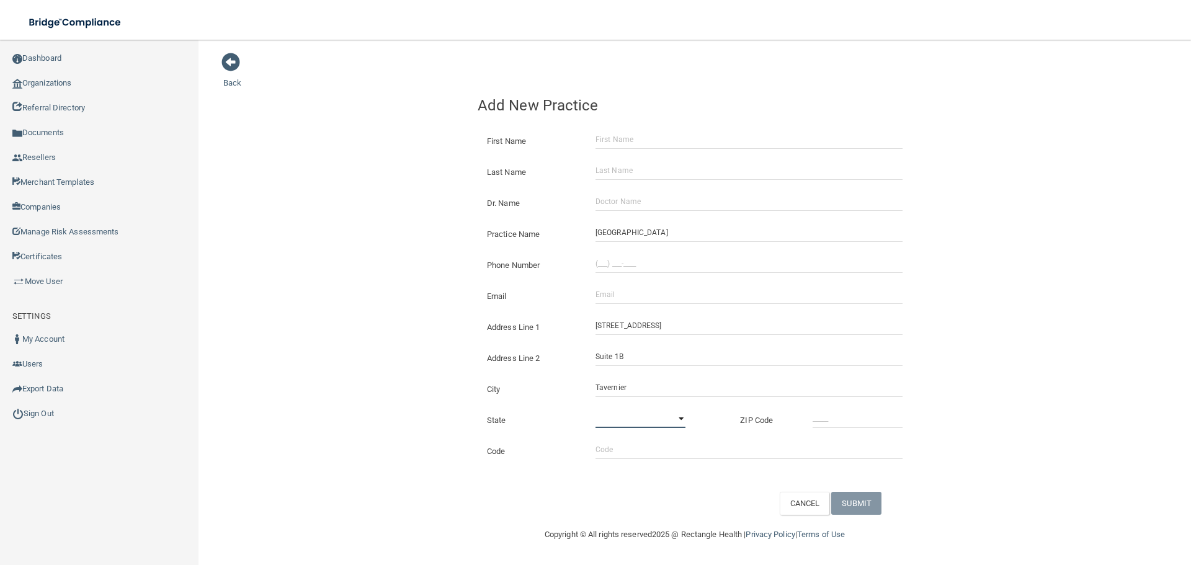
select select "9"
click at [596, 409] on select "[US_STATE] [US_STATE] [US_STATE] [US_STATE] [US_STATE] [US_STATE] [US_STATE] [U…" at bounding box center [641, 418] width 90 height 19
click at [841, 419] on input "_____" at bounding box center [858, 418] width 90 height 19
type input "33070"
click at [637, 265] on input "(___) ___-____" at bounding box center [749, 263] width 307 height 19
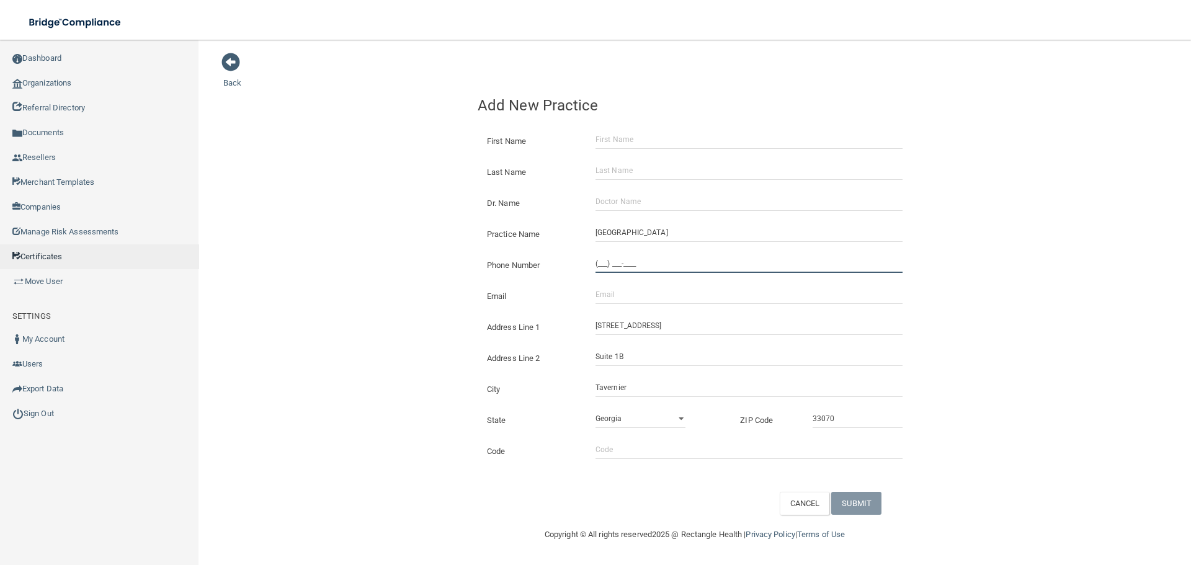
paste input "305) 852-9300"
type input "[PHONE_NUMBER]"
drag, startPoint x: 627, startPoint y: 300, endPoint x: 567, endPoint y: 300, distance: 59.6
click at [627, 300] on input "Email" at bounding box center [749, 294] width 307 height 19
paste input "[EMAIL_ADDRESS][DOMAIN_NAME]"
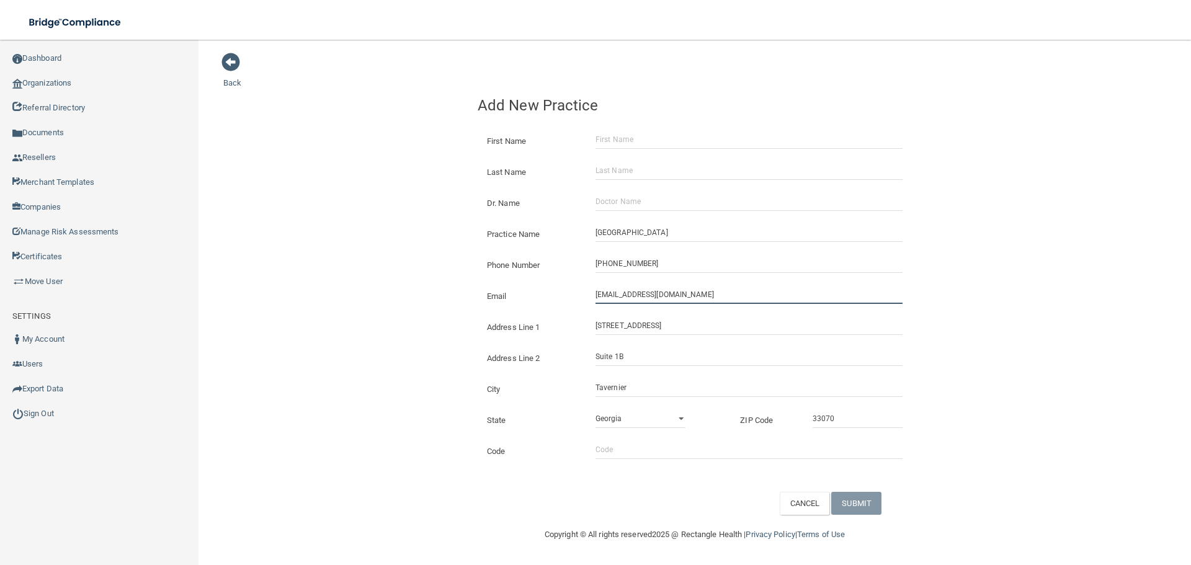
type input "[EMAIL_ADDRESS][DOMAIN_NAME]"
click at [425, 299] on div "Back Add New Practice First Name Last Name Dr. Name Practice Name [GEOGRAPHIC_D…" at bounding box center [694, 283] width 943 height 463
click at [645, 149] on input "First Name" at bounding box center [749, 139] width 307 height 19
paste input "Select Item 2 [PERSON_NAME]"
drag, startPoint x: 645, startPoint y: 140, endPoint x: 354, endPoint y: 159, distance: 291.5
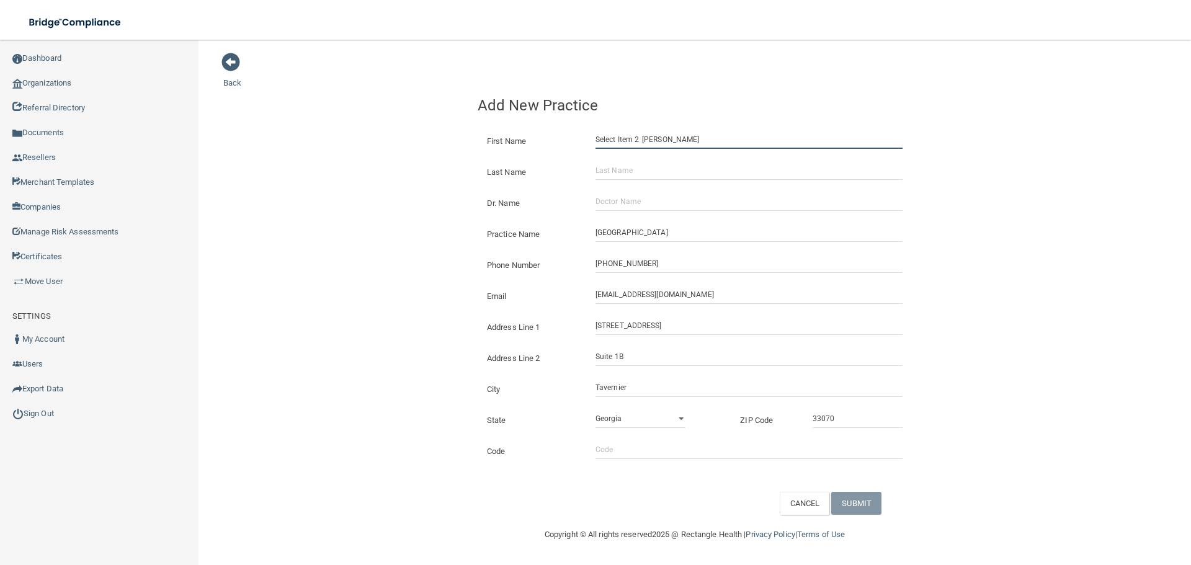
click at [369, 159] on div "Back Add New Practice First Name Select Item 2 [PERSON_NAME] Last Name Dr. Name…" at bounding box center [694, 283] width 943 height 463
click at [647, 140] on input "[PERSON_NAME]" at bounding box center [749, 139] width 307 height 19
click at [646, 141] on input "[PERSON_NAME]" at bounding box center [749, 139] width 307 height 19
type input "[PERSON_NAME]"
drag, startPoint x: 645, startPoint y: 173, endPoint x: 624, endPoint y: 182, distance: 22.5
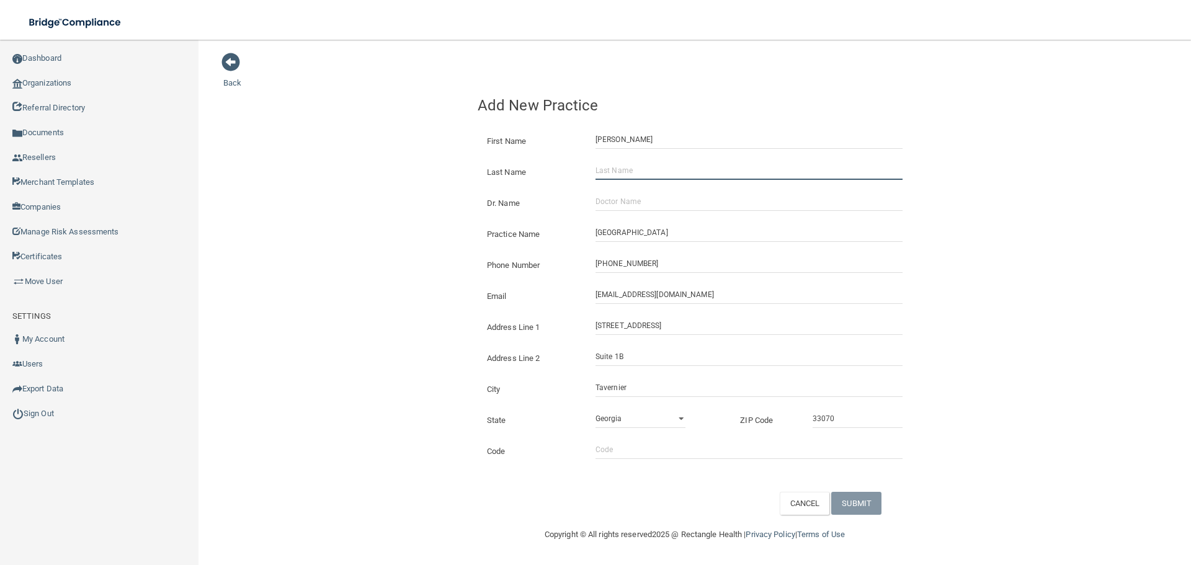
click at [645, 173] on input "Last Name" at bounding box center [749, 170] width 307 height 19
paste input "[PERSON_NAME]"
type input "[PERSON_NAME]"
click at [622, 209] on input "Dr. Name" at bounding box center [749, 201] width 307 height 19
paste input "[PERSON_NAME]"
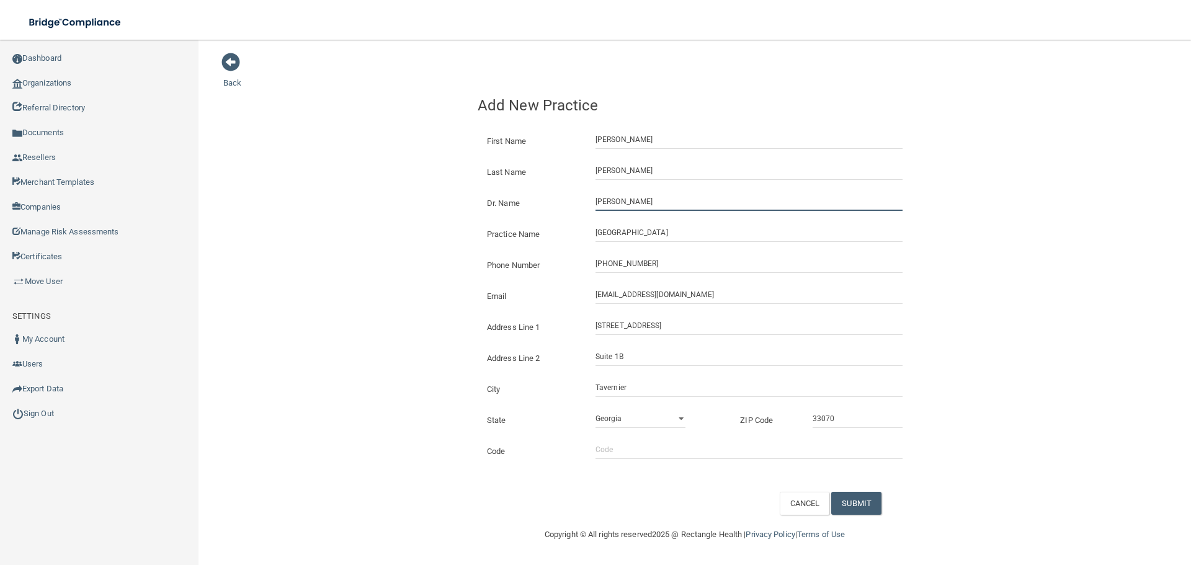
type input "[PERSON_NAME]"
drag, startPoint x: 367, startPoint y: 199, endPoint x: 481, endPoint y: 230, distance: 117.9
click at [374, 204] on div "Back Add New Practice First Name [PERSON_NAME] Last Name [PERSON_NAME] Dr. Name…" at bounding box center [694, 283] width 943 height 463
click at [854, 507] on button "SUBMIT" at bounding box center [856, 503] width 50 height 23
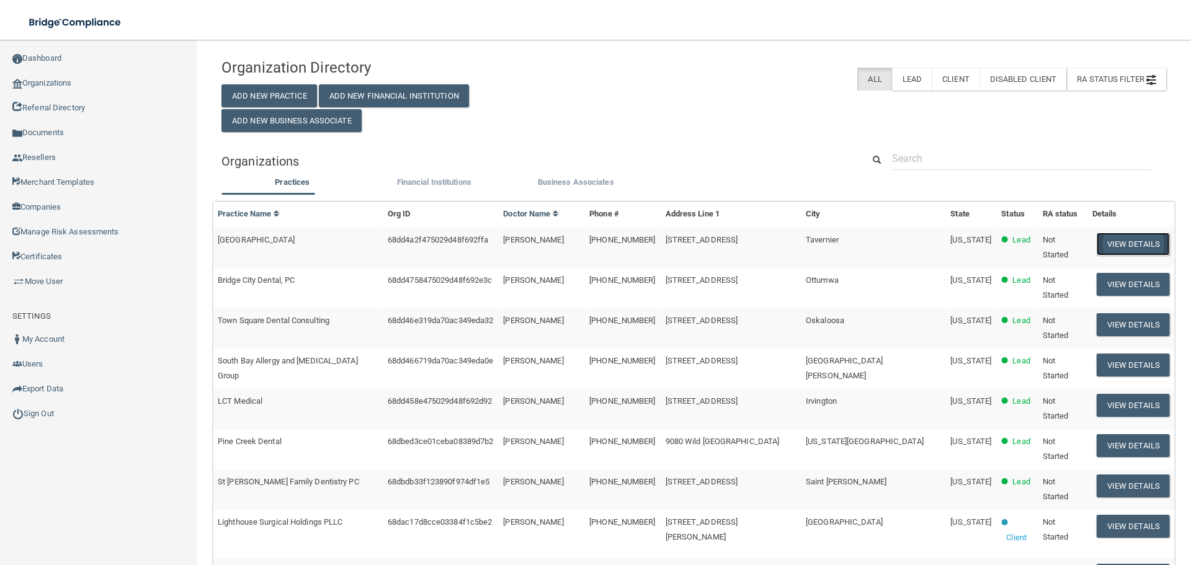
click at [1139, 239] on button "View Details" at bounding box center [1133, 244] width 73 height 23
